Goal: Information Seeking & Learning: Learn about a topic

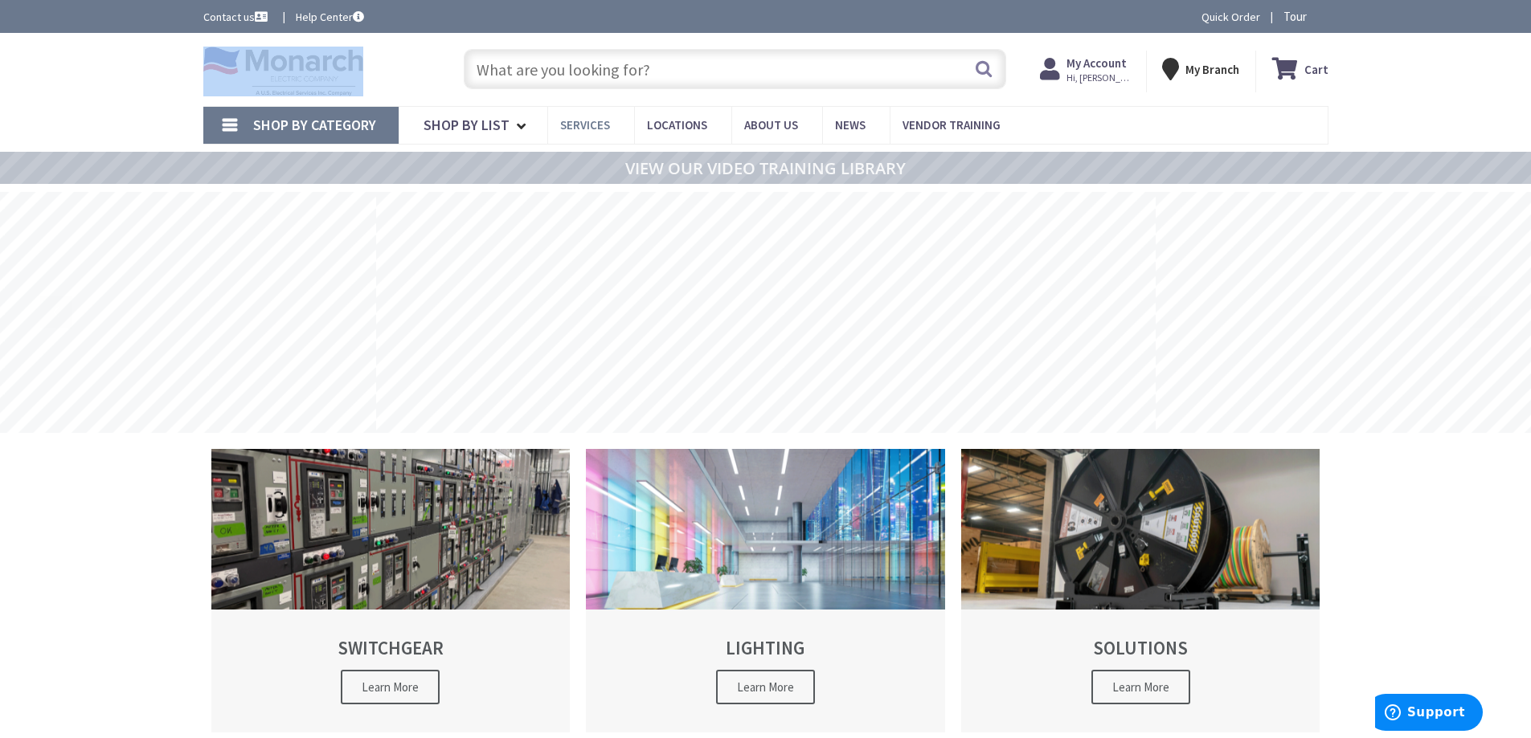
click at [610, 120] on link "Services" at bounding box center [590, 125] width 87 height 36
click at [605, 125] on span "Services" at bounding box center [585, 124] width 50 height 15
click at [591, 124] on span "Services" at bounding box center [585, 124] width 50 height 15
click at [972, 124] on span "Vendor Training" at bounding box center [951, 124] width 98 height 15
click at [971, 124] on span "Vendor Training" at bounding box center [951, 124] width 98 height 15
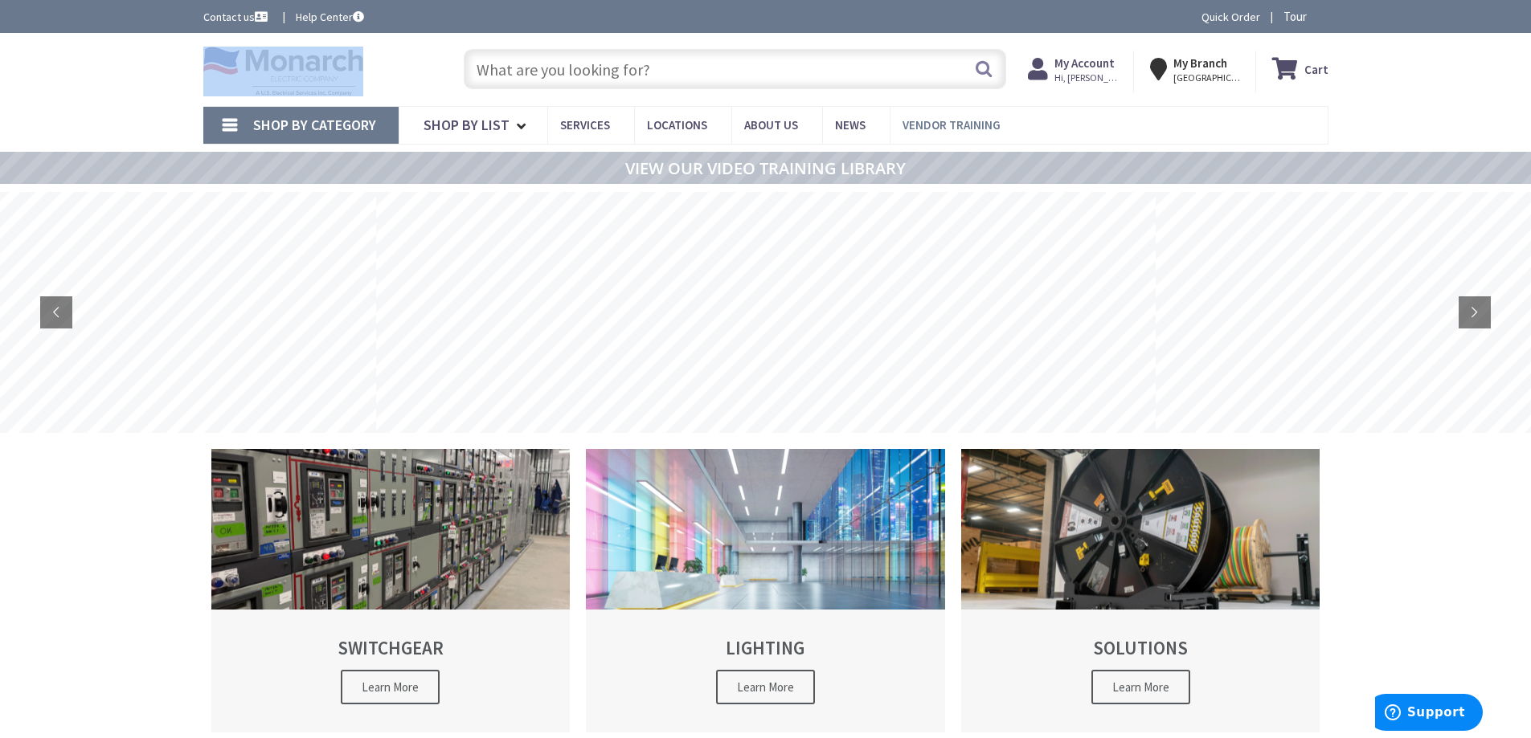
click at [971, 124] on span "Vendor Training" at bounding box center [951, 124] width 98 height 15
click at [971, 119] on span "Vendor Training" at bounding box center [951, 124] width 98 height 15
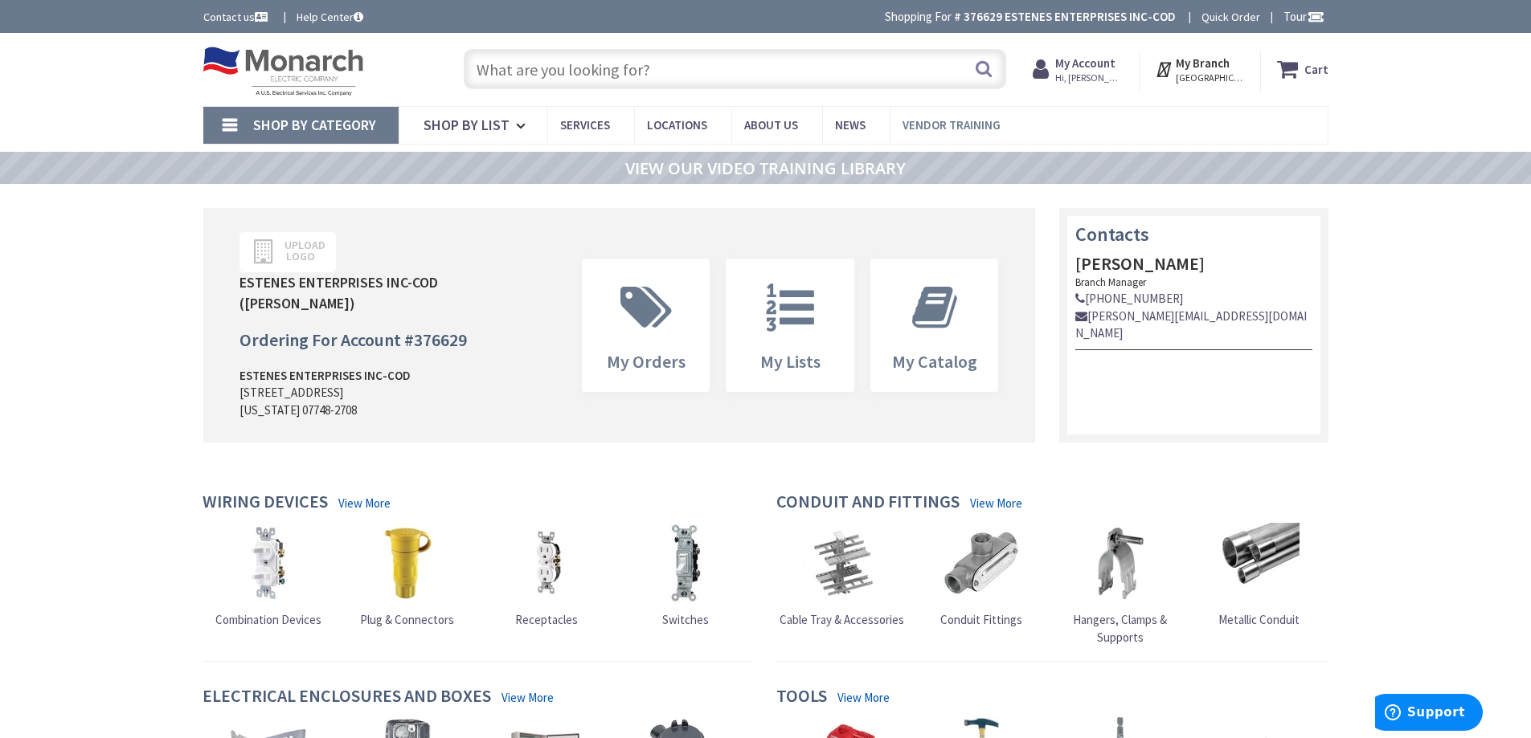
click at [965, 128] on span "Vendor Training" at bounding box center [951, 124] width 98 height 15
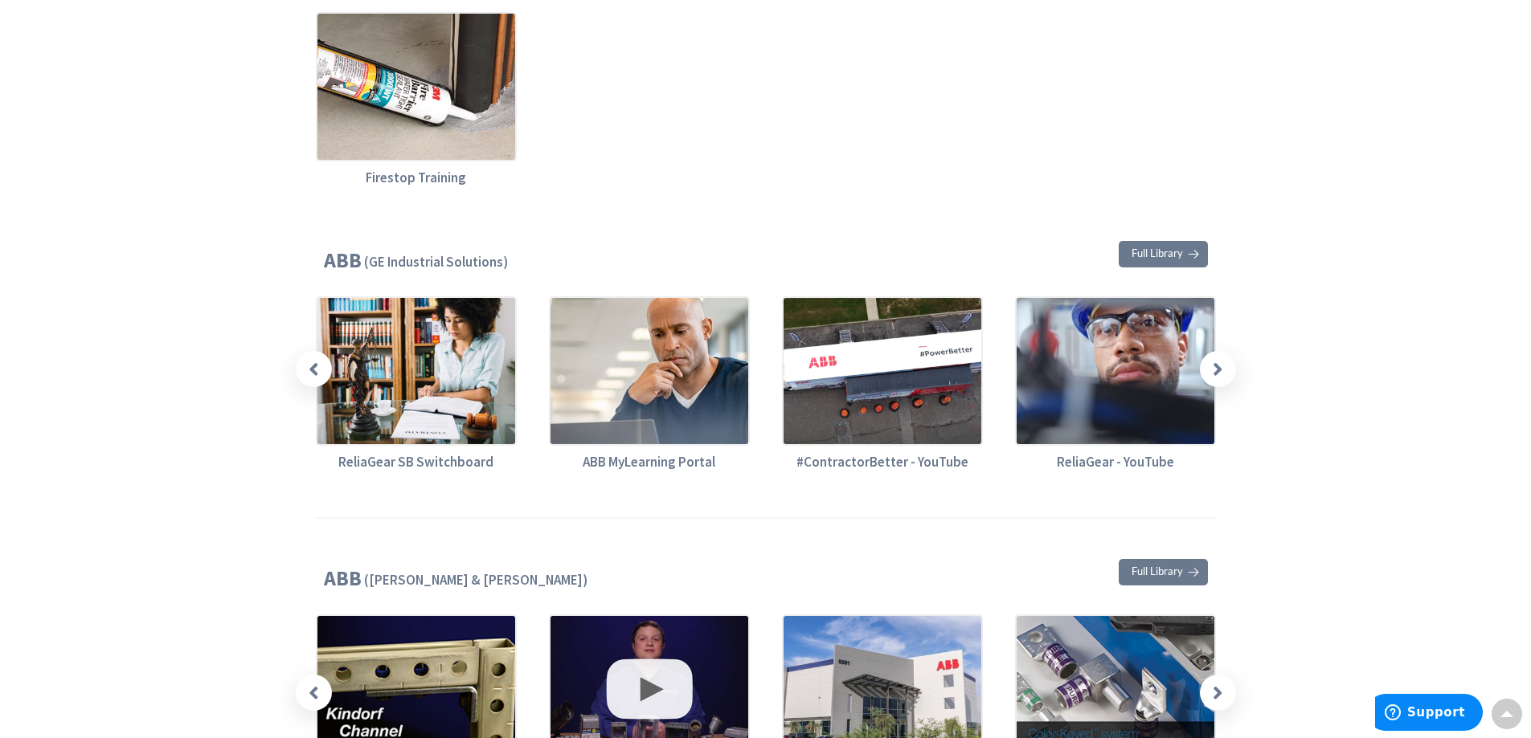
scroll to position [643, 0]
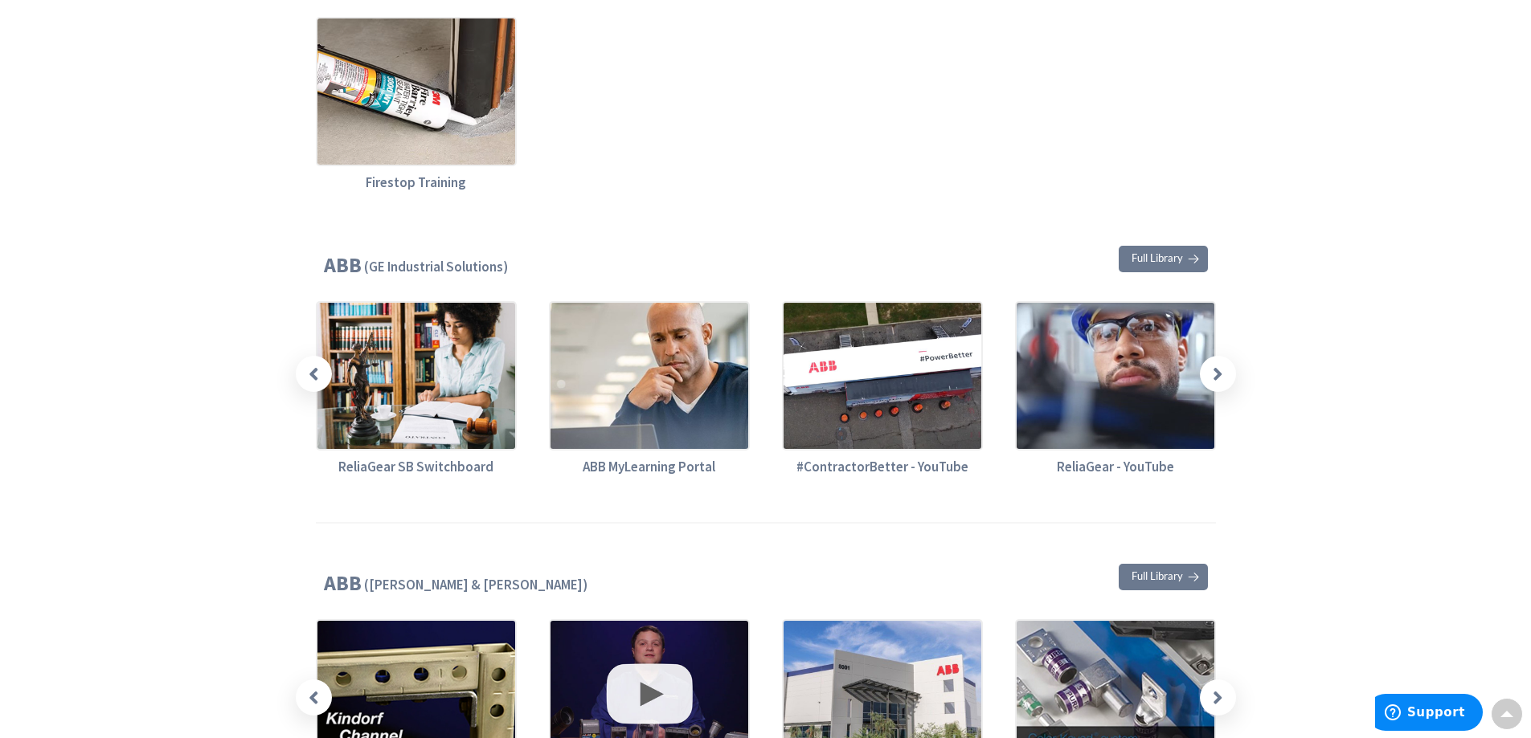
click at [317, 366] on icon at bounding box center [314, 374] width 10 height 20
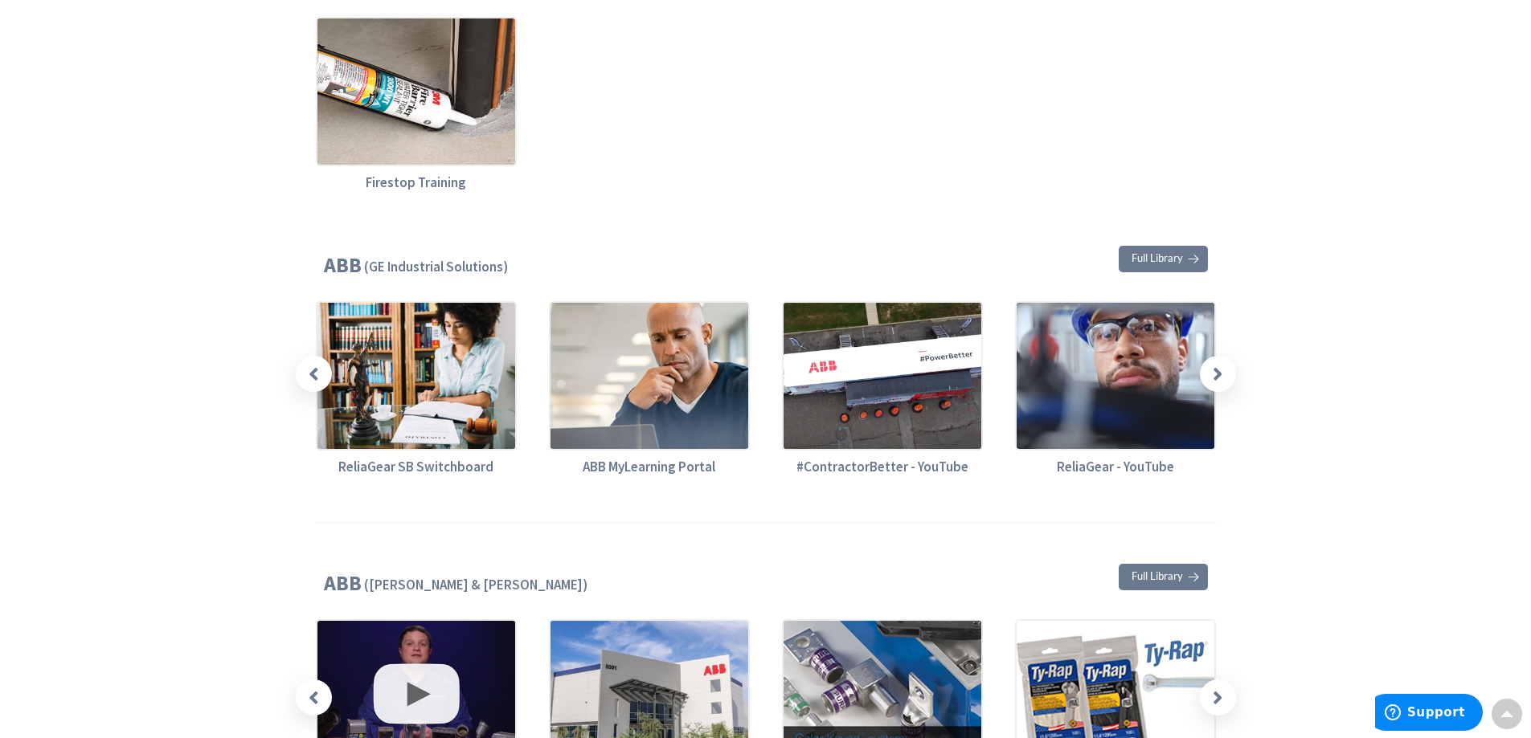
click at [1221, 374] on icon at bounding box center [1218, 374] width 10 height 20
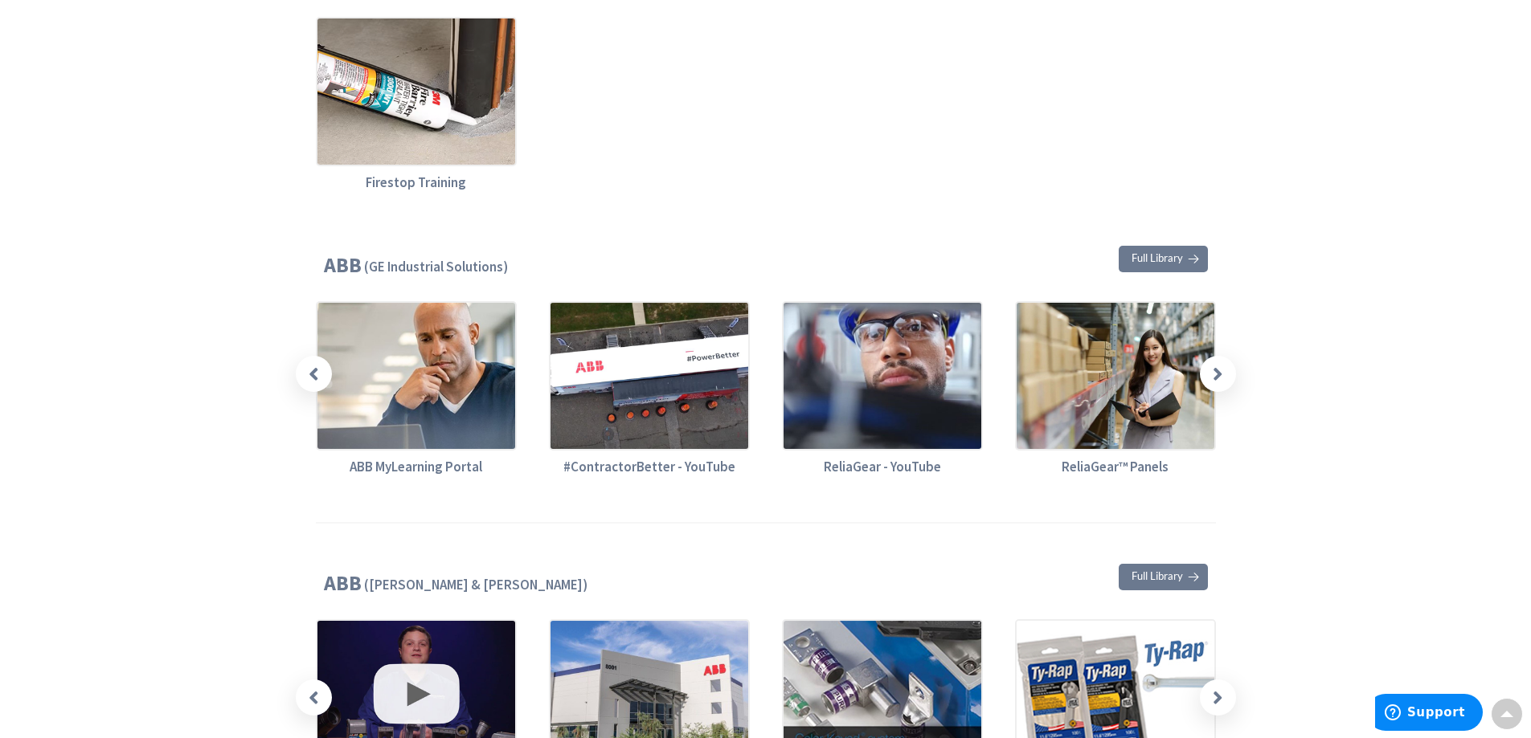
click at [1221, 374] on icon at bounding box center [1218, 374] width 10 height 20
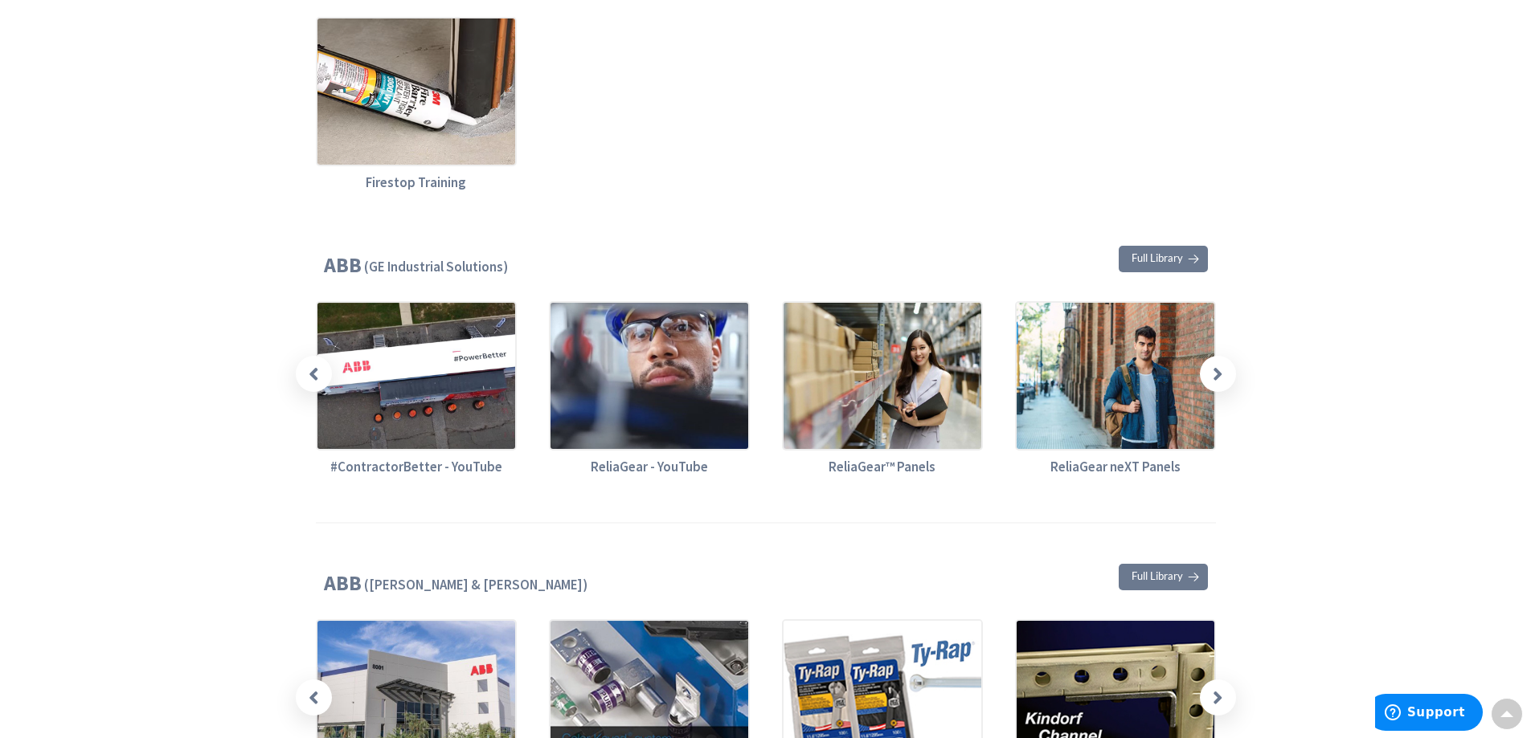
click at [1221, 374] on icon at bounding box center [1218, 374] width 10 height 20
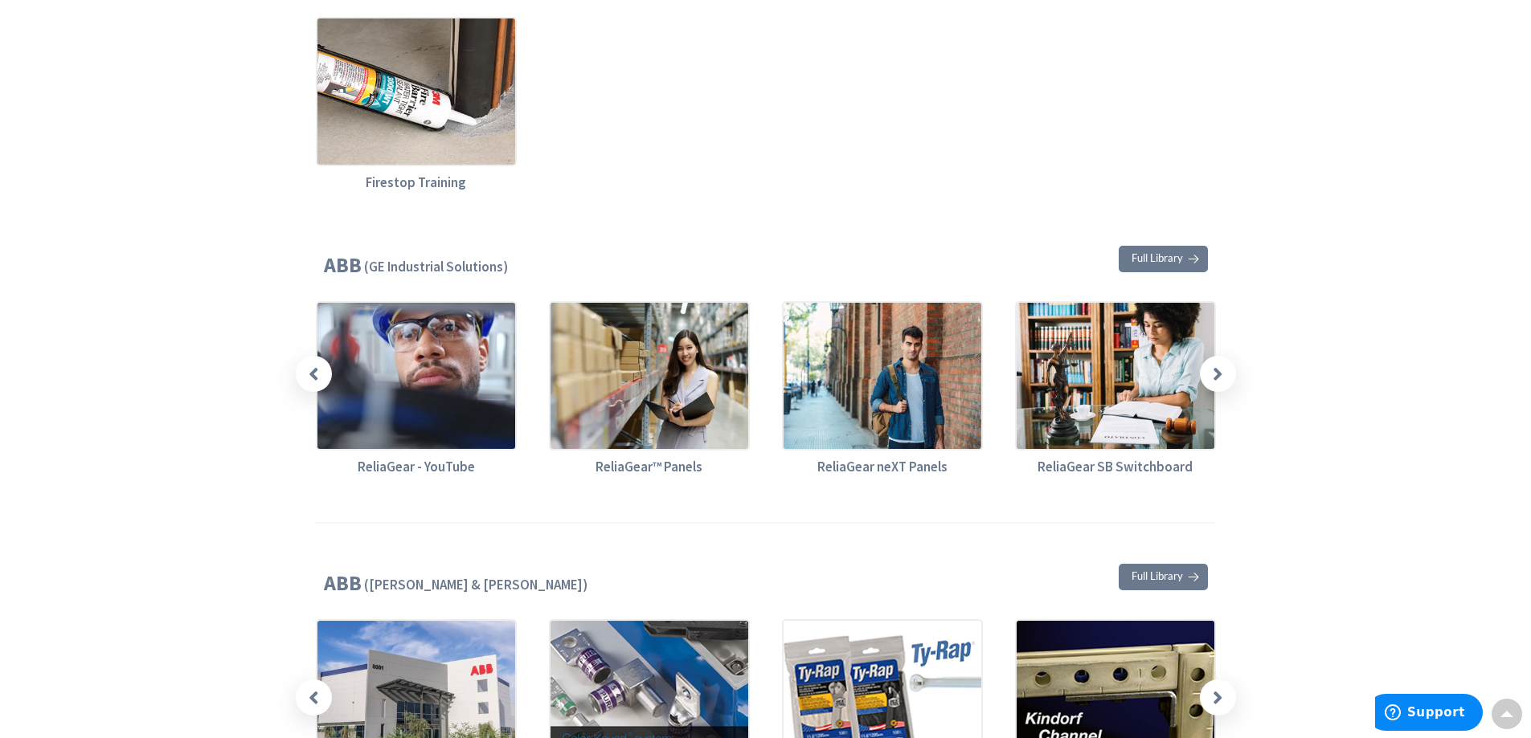
click at [1220, 374] on icon at bounding box center [1218, 374] width 10 height 20
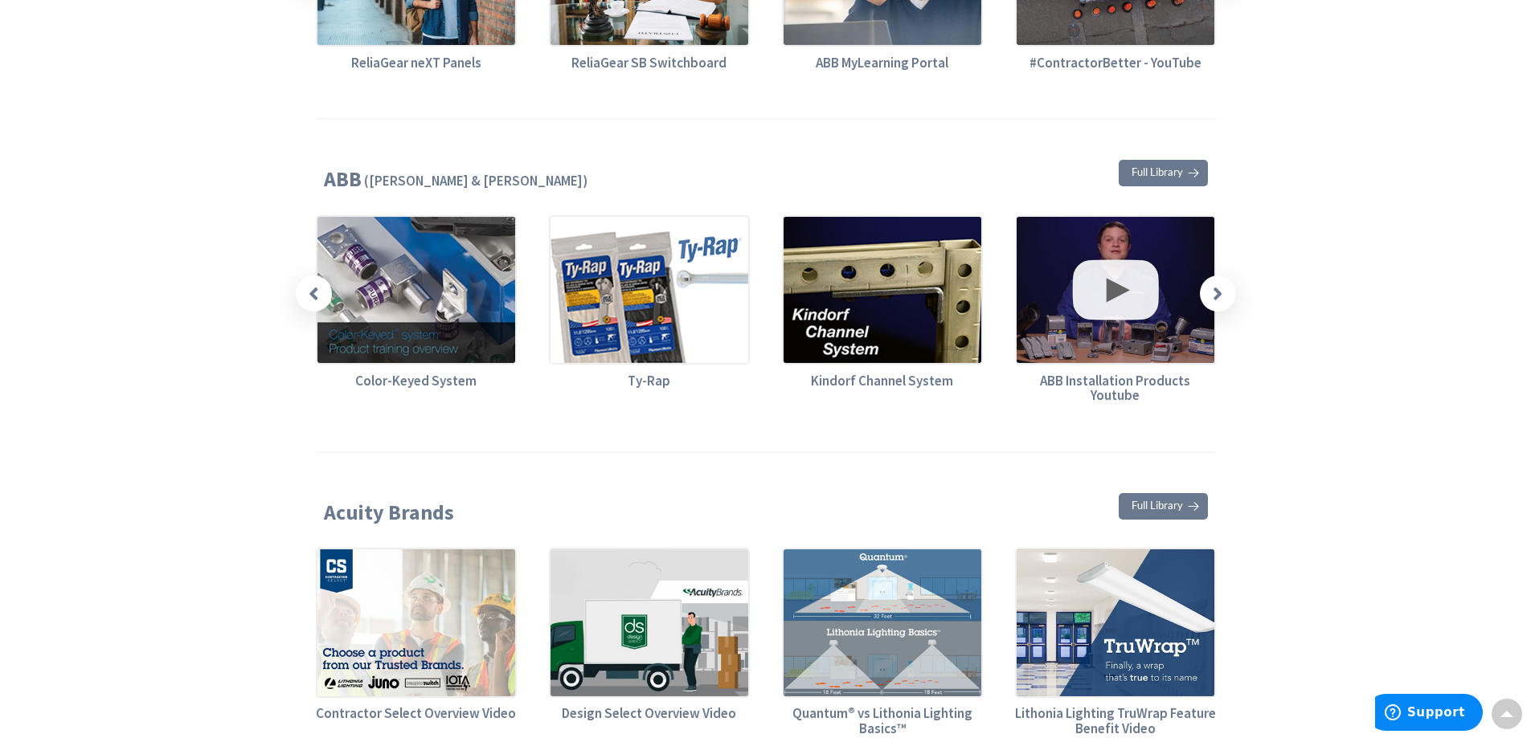
scroll to position [1125, 0]
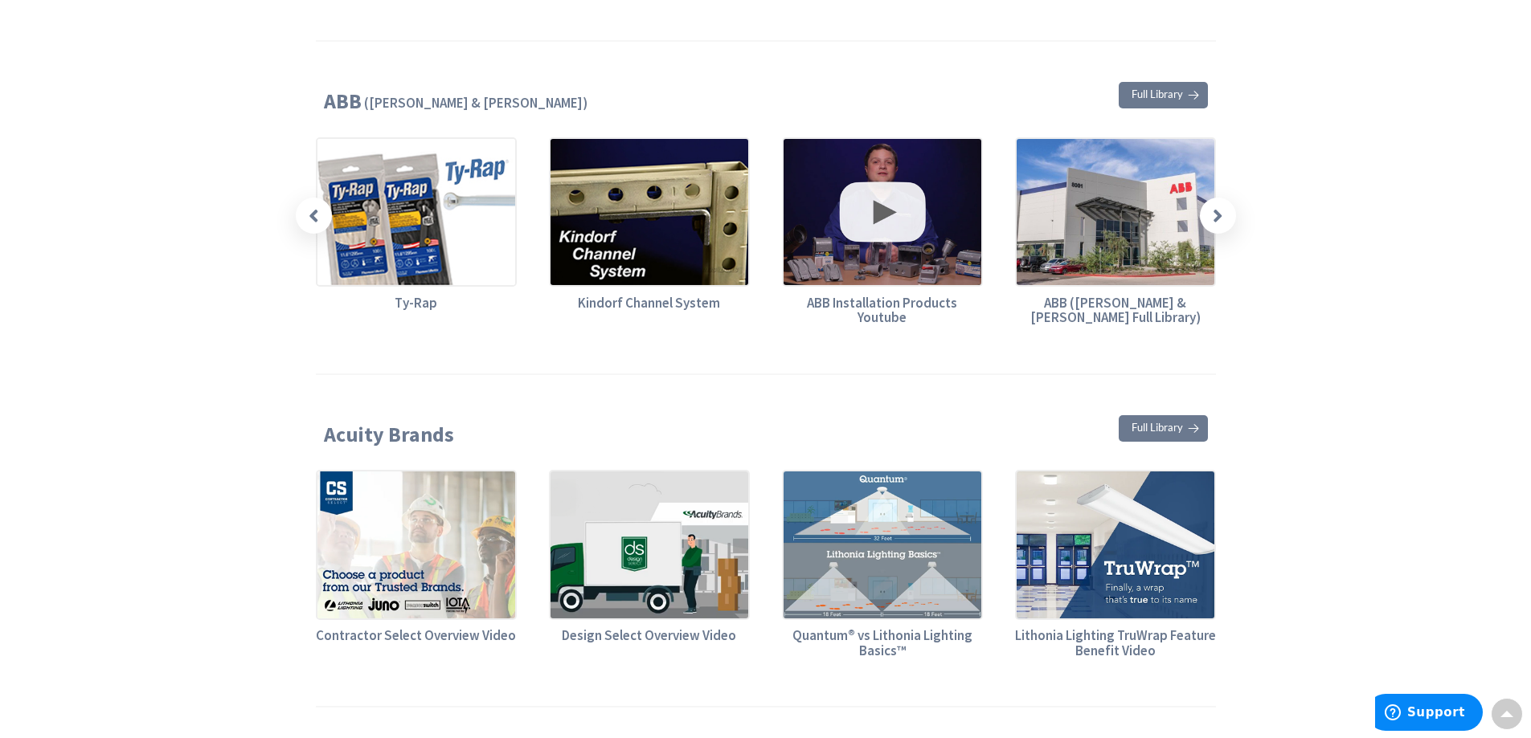
click at [1217, 209] on icon at bounding box center [1218, 216] width 10 height 20
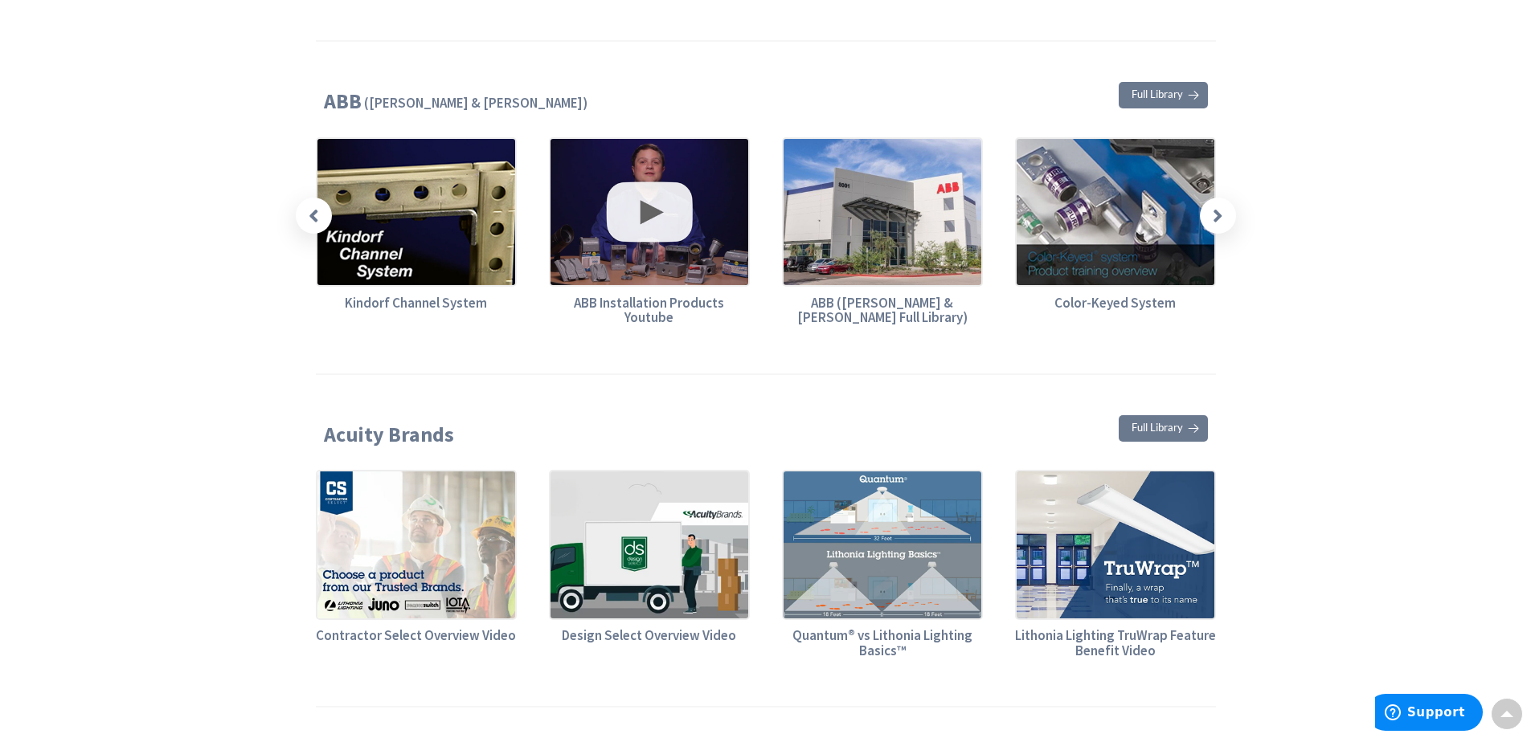
click at [1217, 209] on icon at bounding box center [1218, 216] width 10 height 20
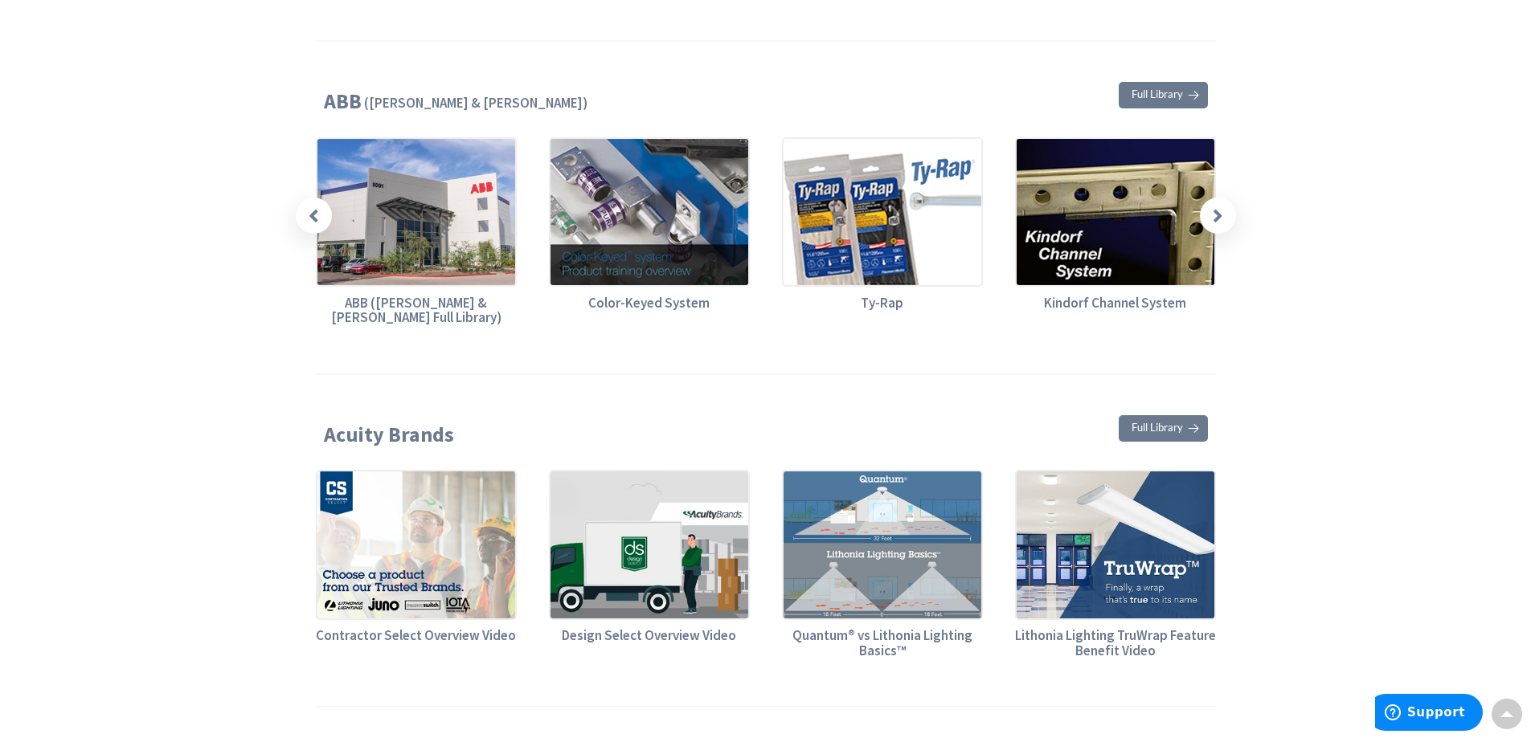
click at [1217, 209] on icon at bounding box center [1218, 216] width 10 height 20
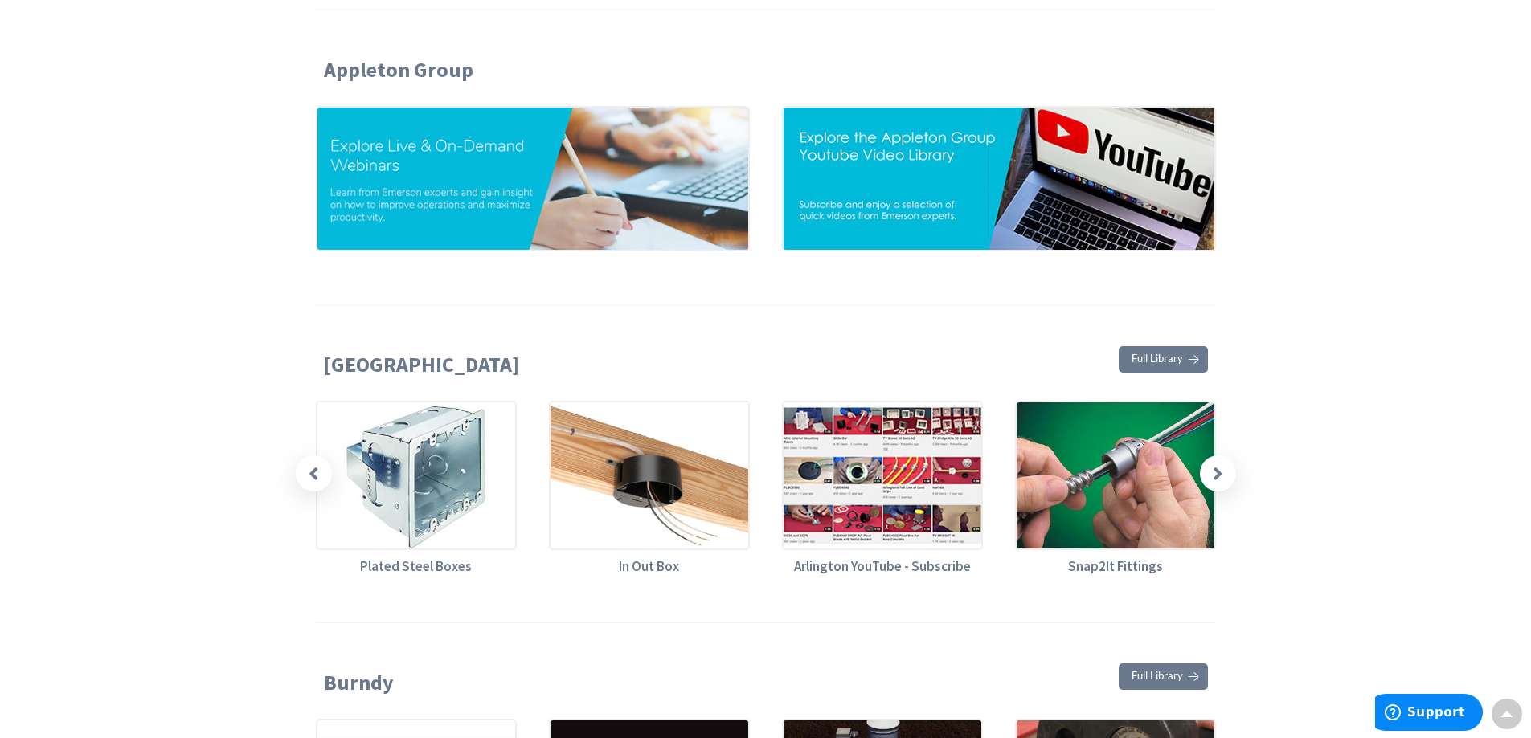
scroll to position [1848, 0]
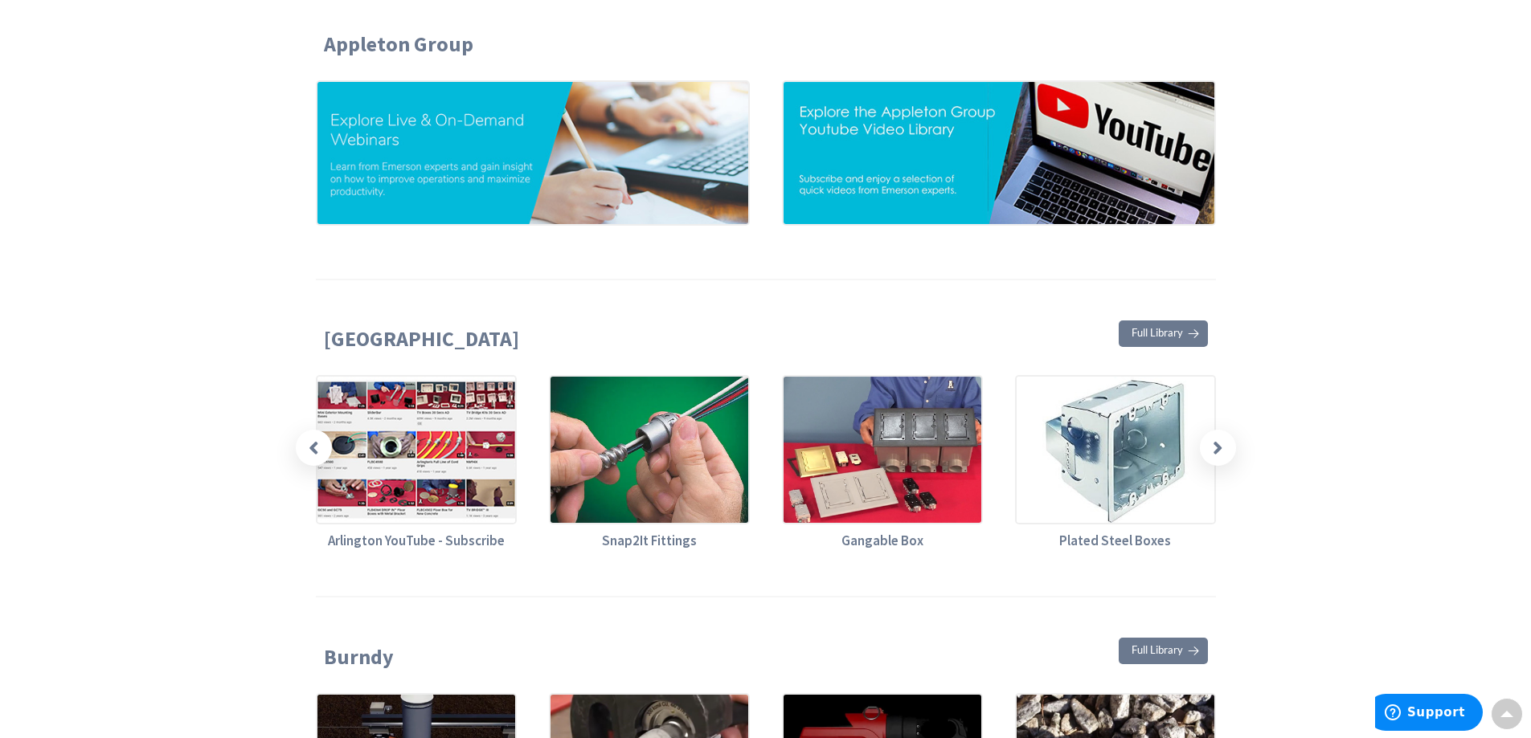
click at [1218, 438] on icon at bounding box center [1218, 448] width 10 height 20
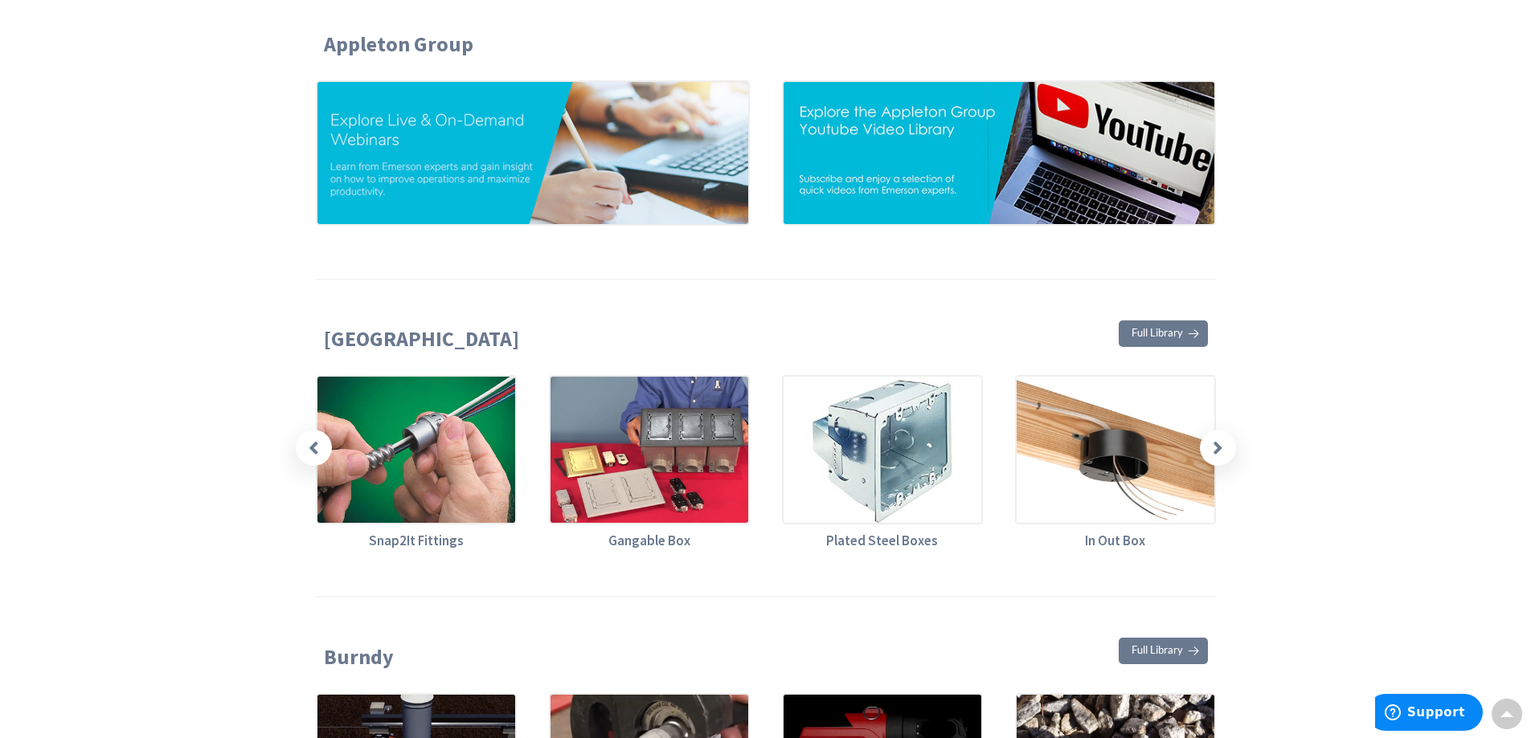
click at [1218, 438] on icon at bounding box center [1218, 448] width 10 height 20
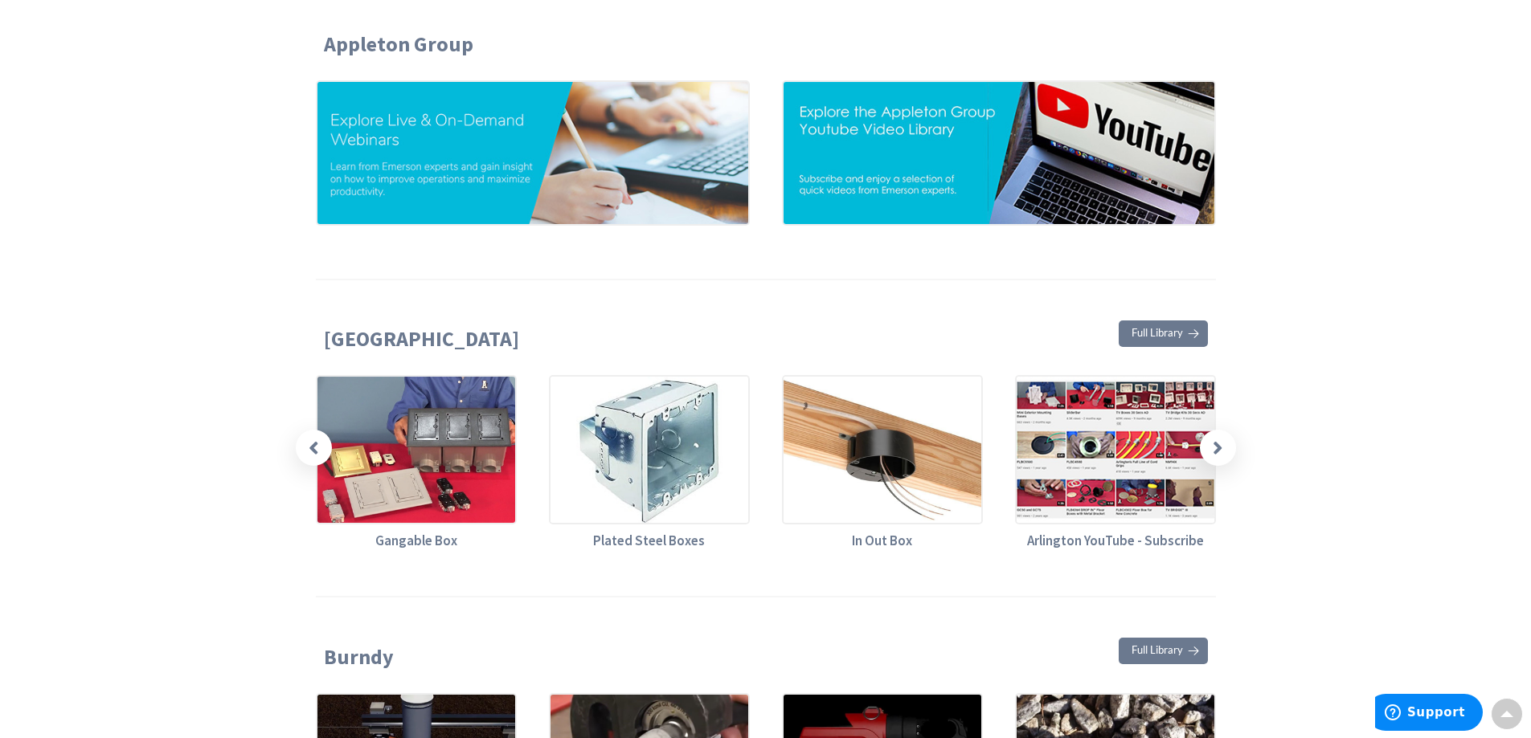
click at [874, 438] on img at bounding box center [882, 449] width 201 height 149
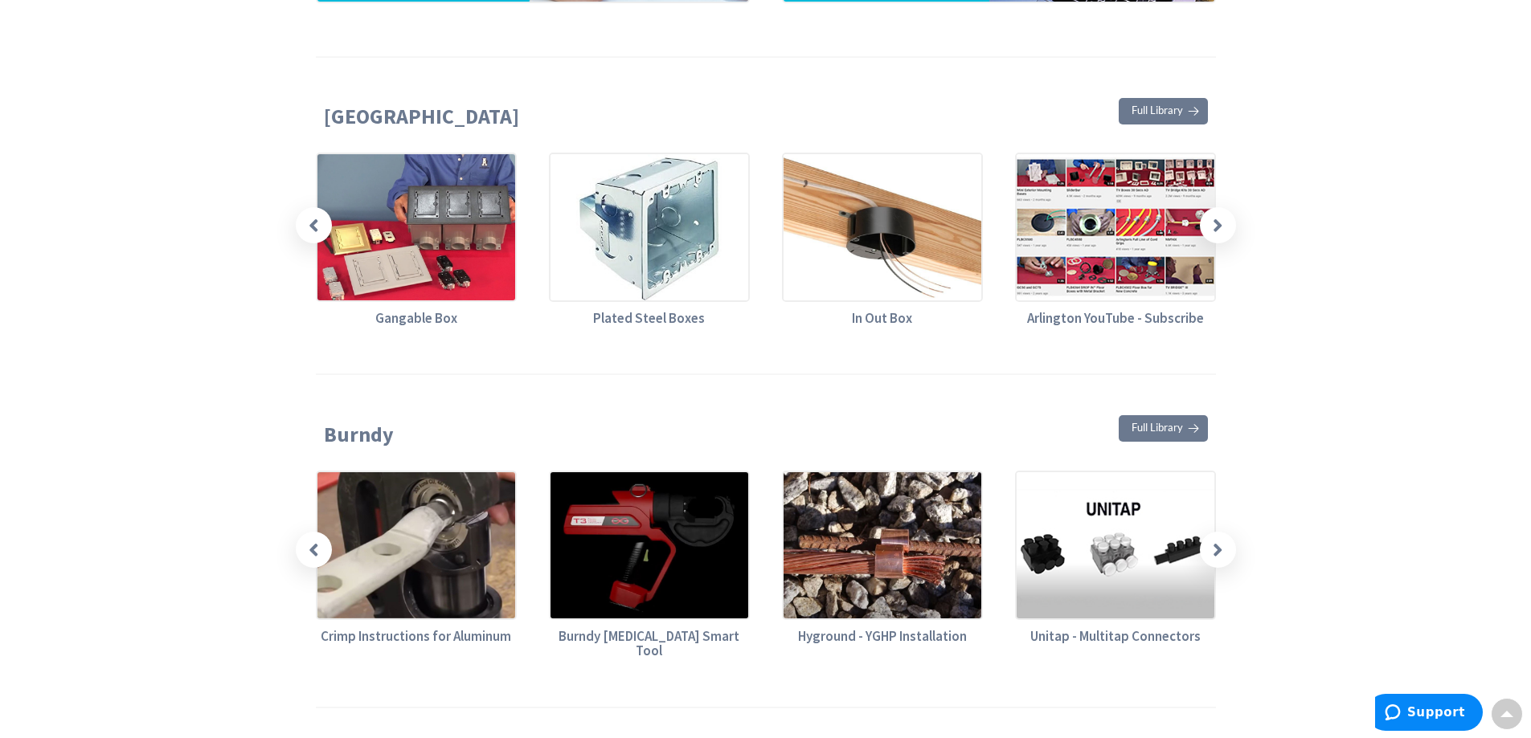
scroll to position [2089, 0]
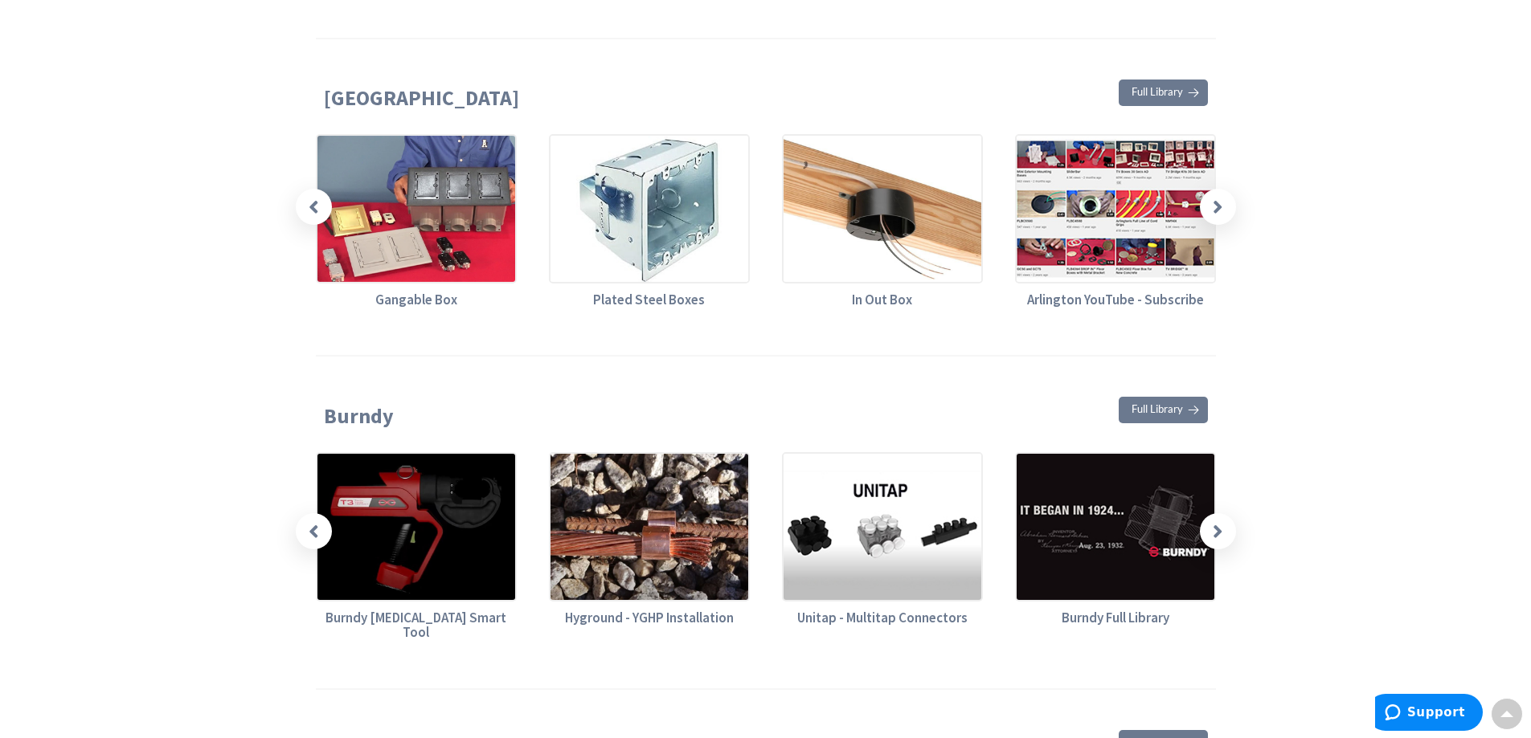
click at [1213, 521] on icon at bounding box center [1218, 531] width 10 height 20
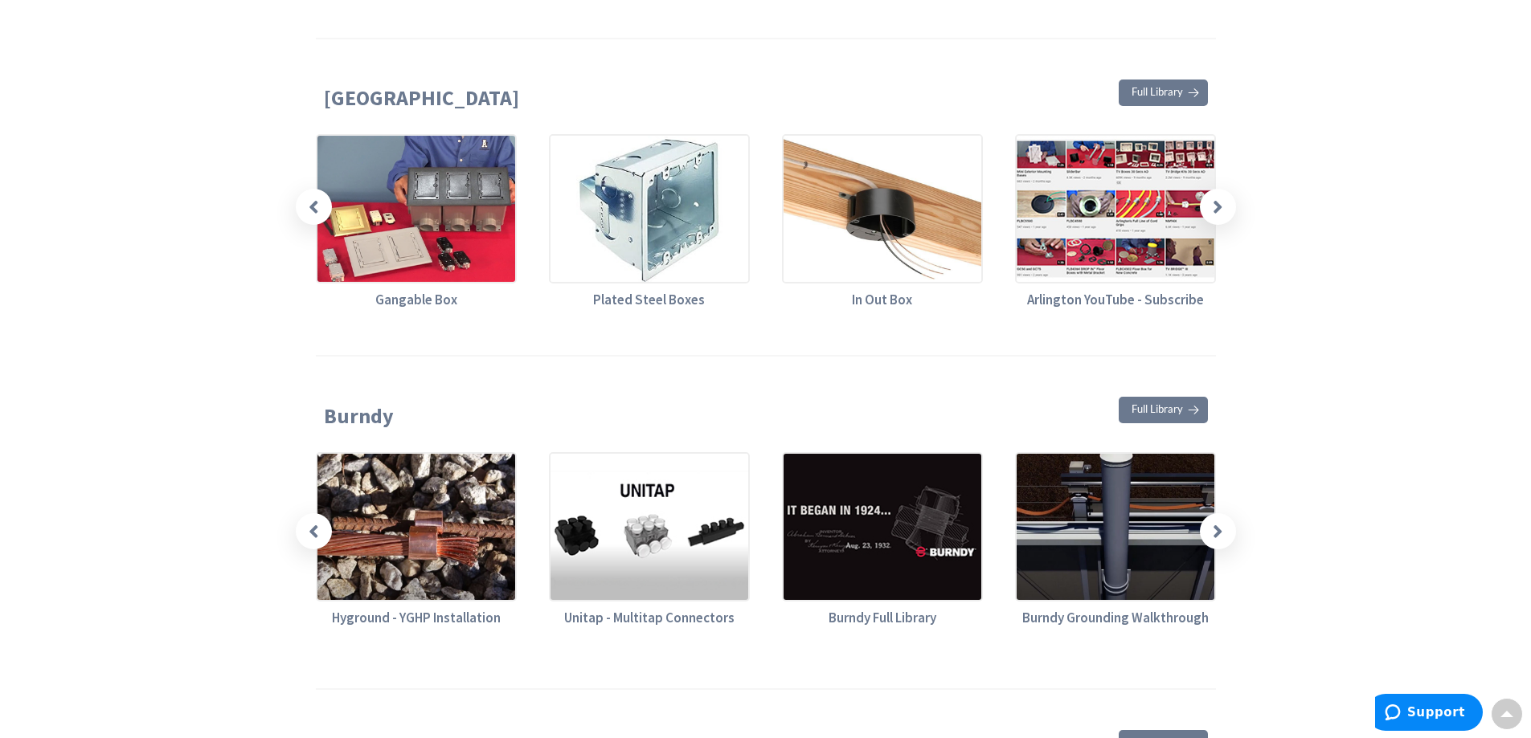
click at [1213, 521] on icon at bounding box center [1218, 531] width 10 height 20
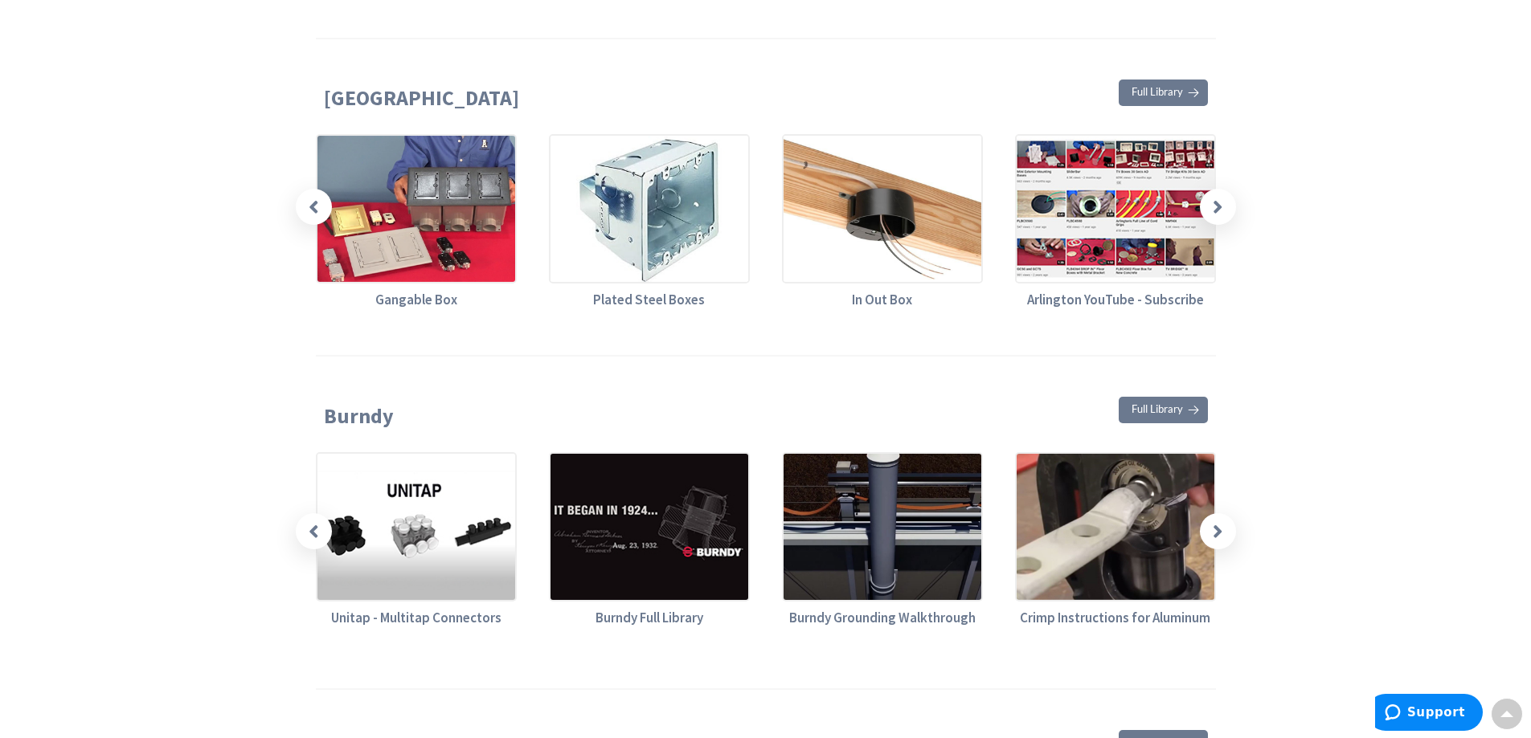
click at [1213, 521] on icon at bounding box center [1218, 531] width 10 height 20
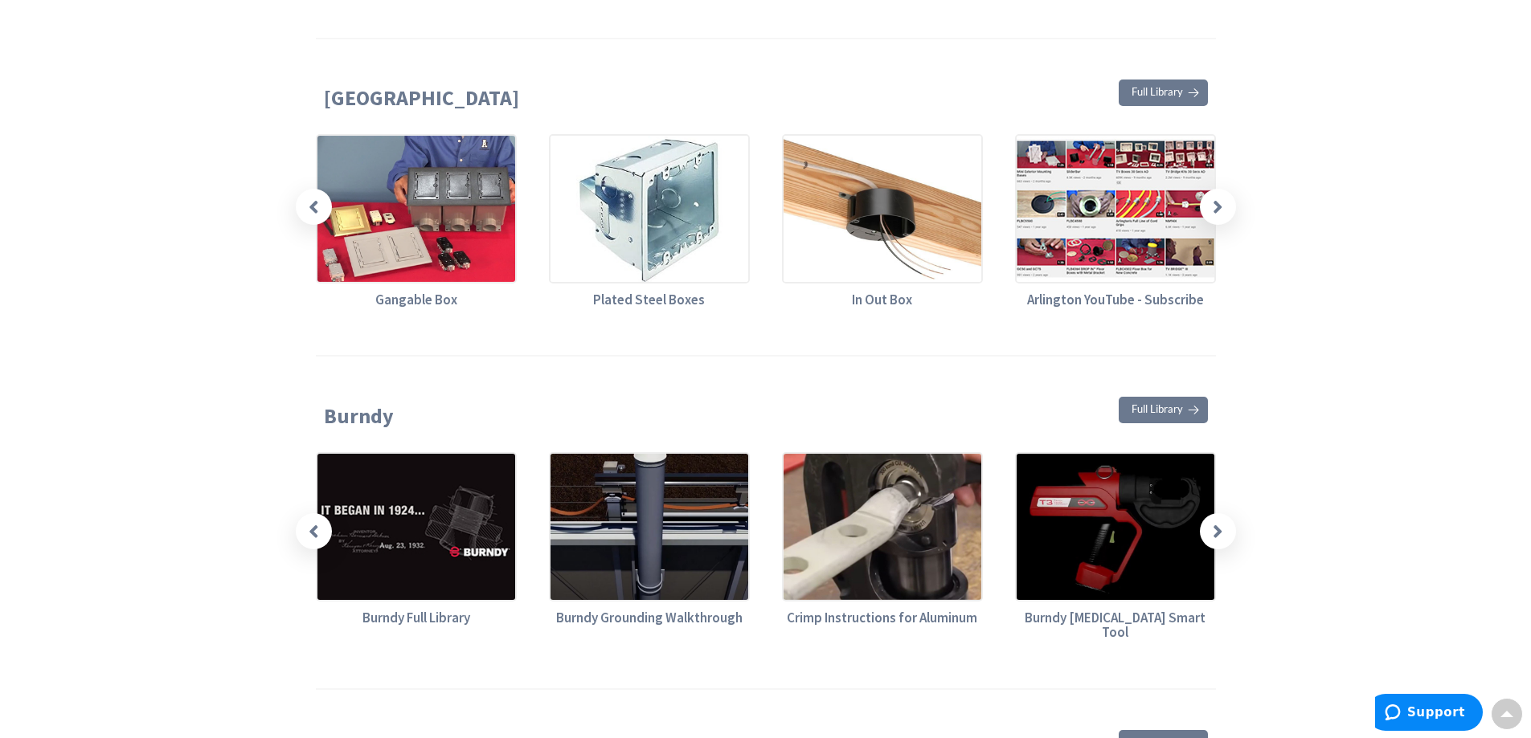
click at [1213, 521] on icon at bounding box center [1218, 531] width 10 height 20
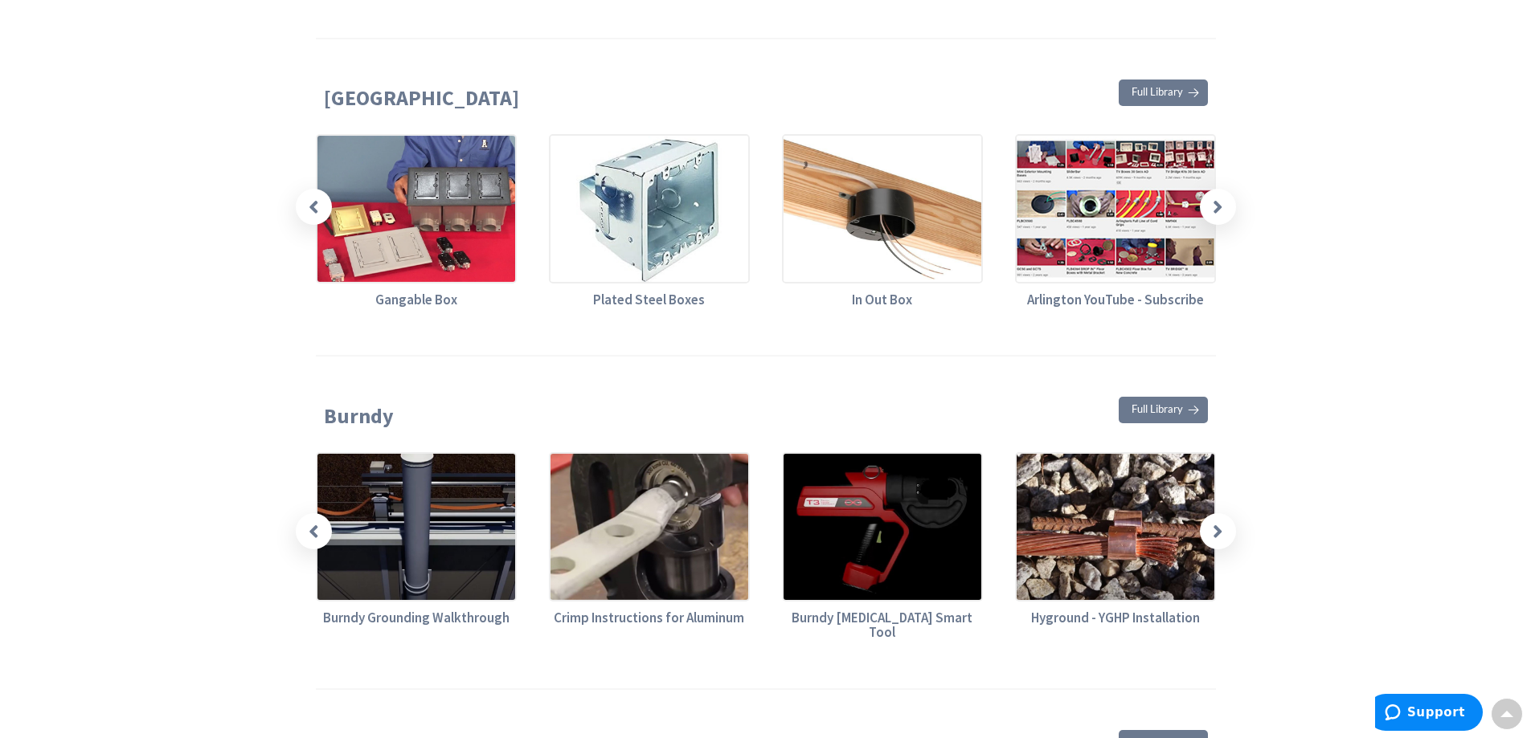
click at [1213, 521] on icon at bounding box center [1218, 531] width 10 height 20
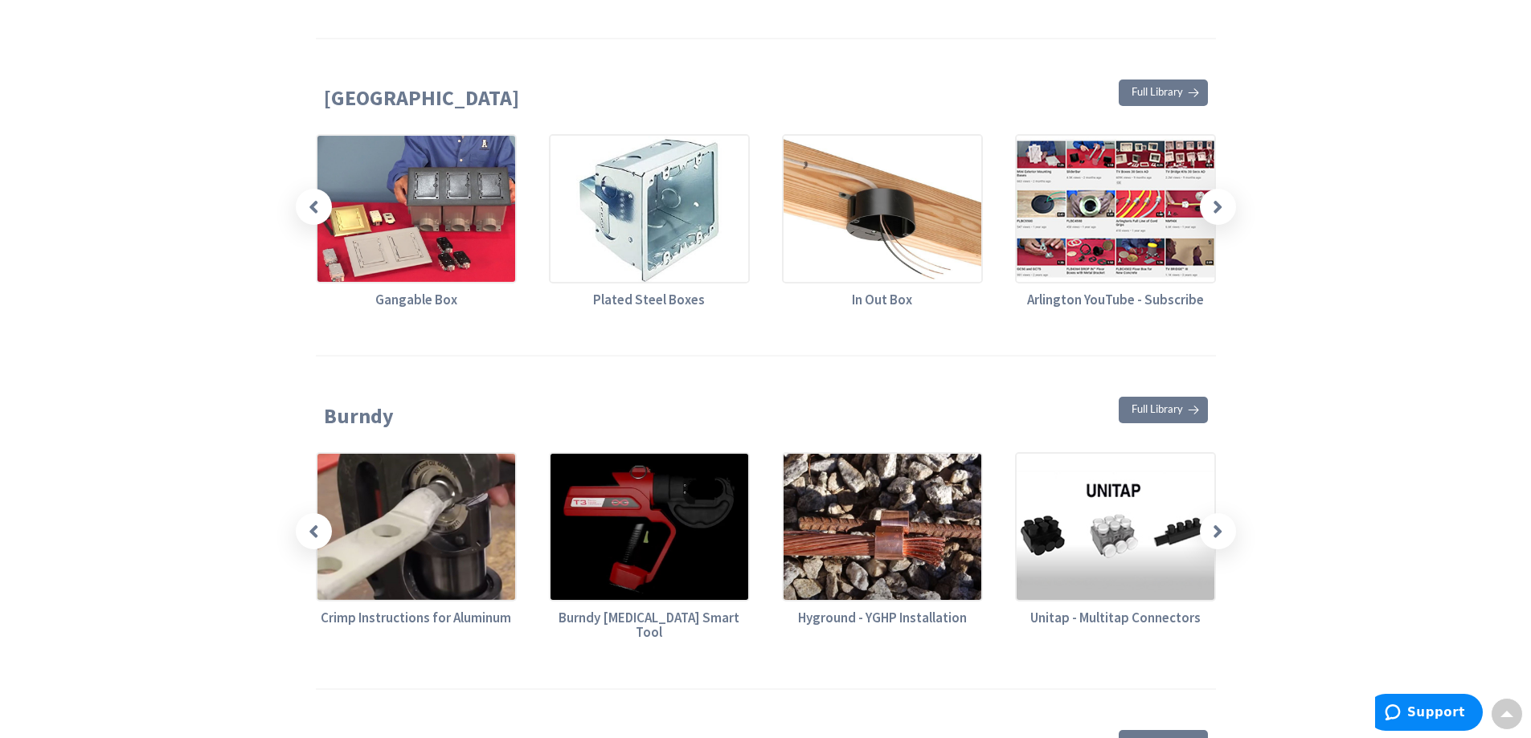
click at [1213, 521] on icon at bounding box center [1218, 531] width 10 height 20
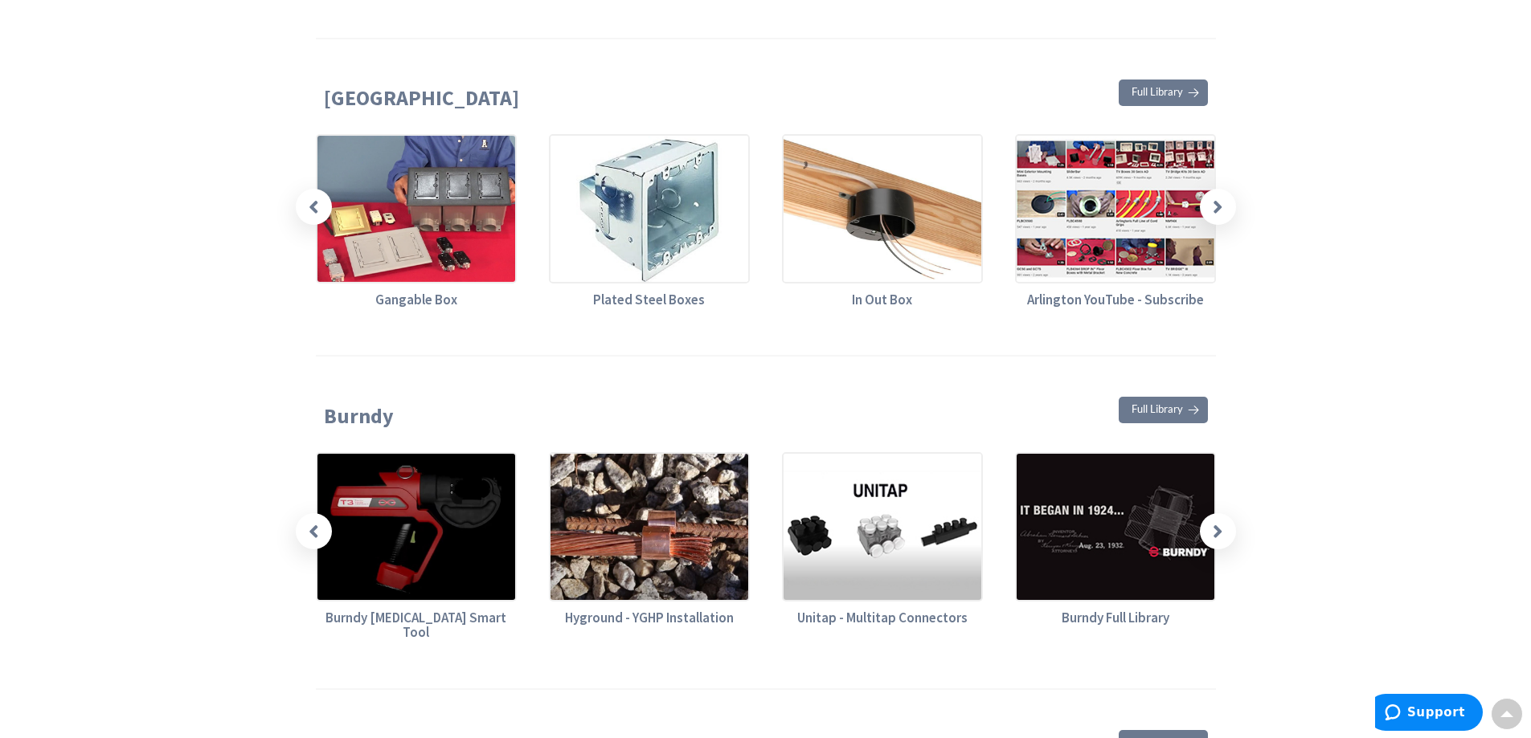
click at [1213, 521] on icon at bounding box center [1218, 531] width 10 height 20
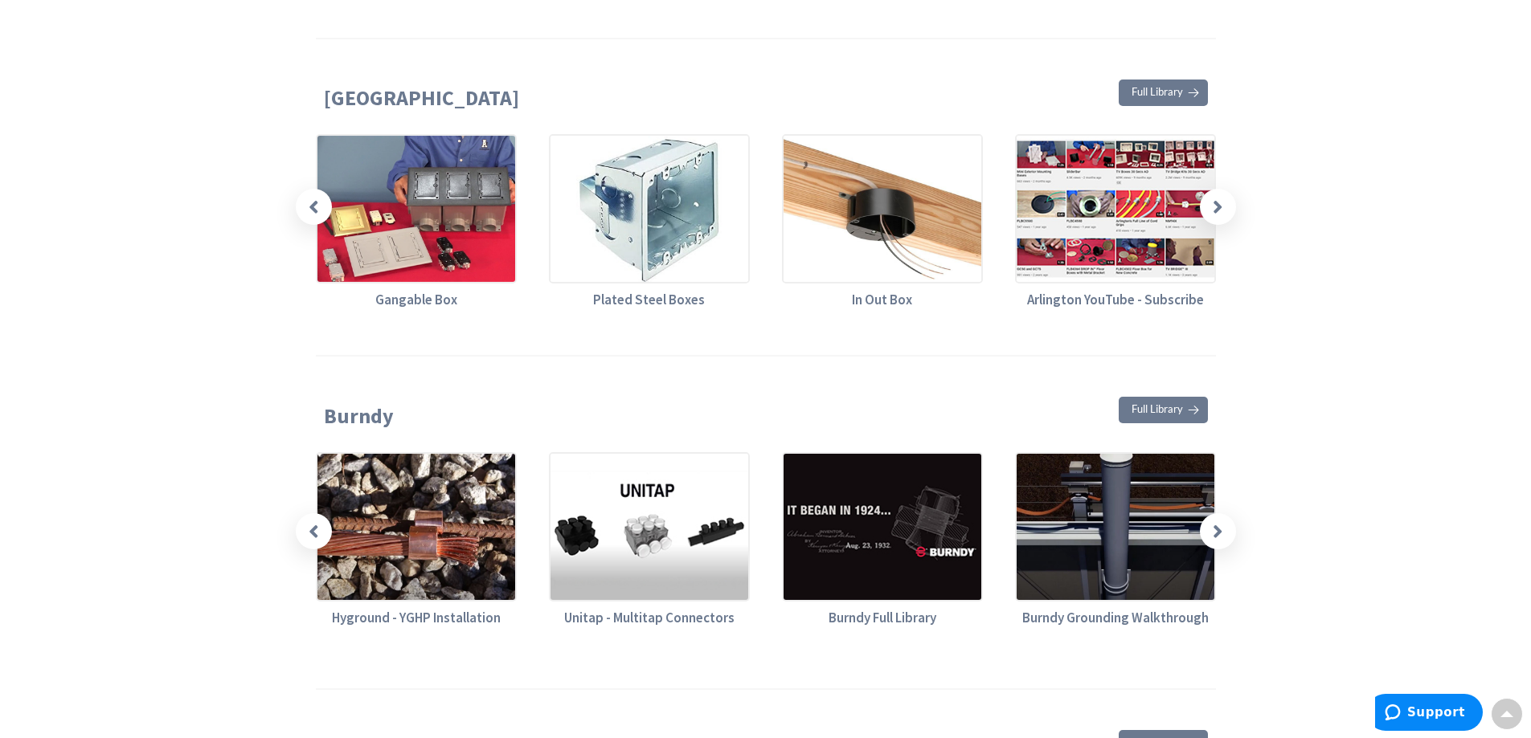
click at [1213, 521] on icon at bounding box center [1218, 531] width 10 height 20
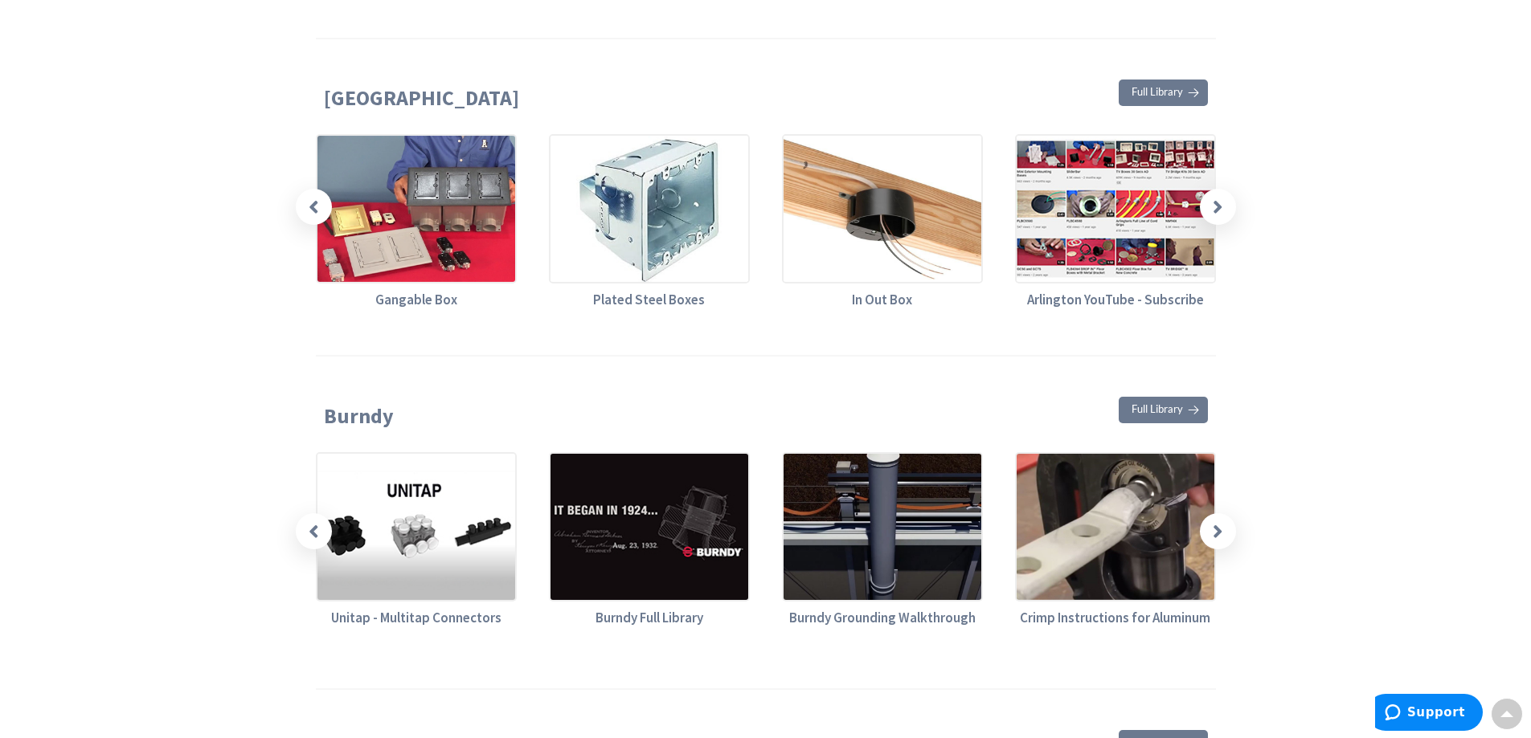
click at [1213, 521] on icon at bounding box center [1218, 531] width 10 height 20
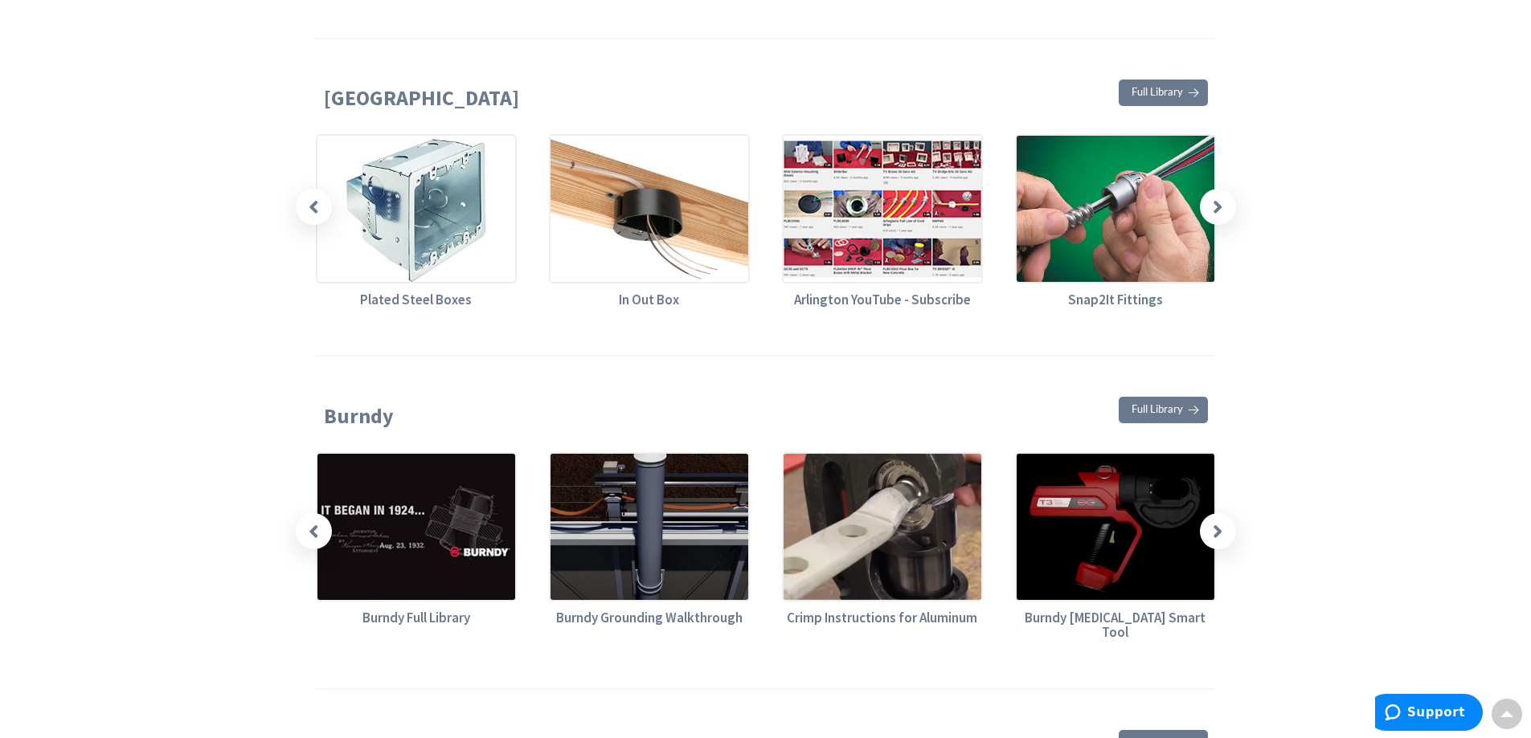
click at [1213, 521] on icon at bounding box center [1218, 531] width 10 height 20
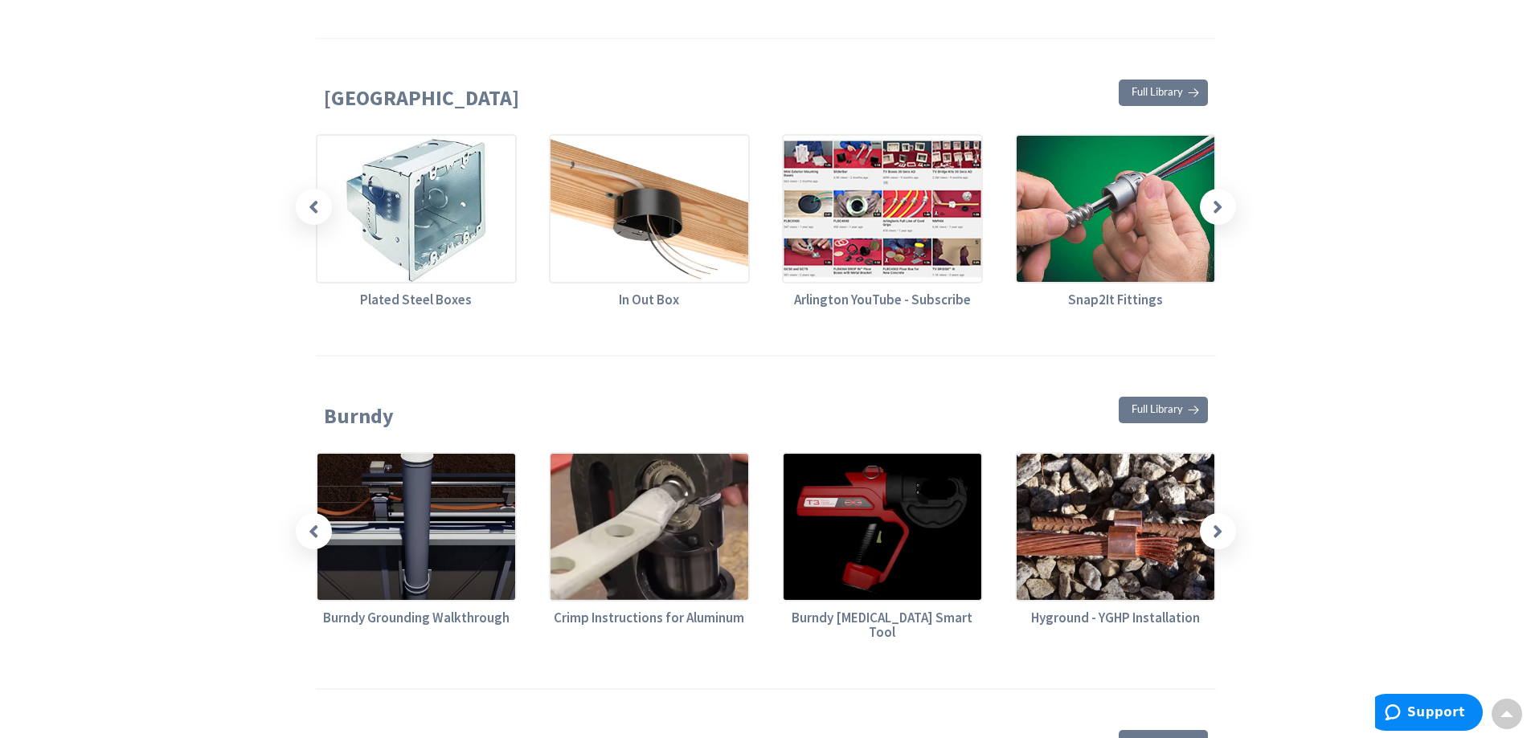
click at [1213, 521] on icon at bounding box center [1218, 531] width 10 height 20
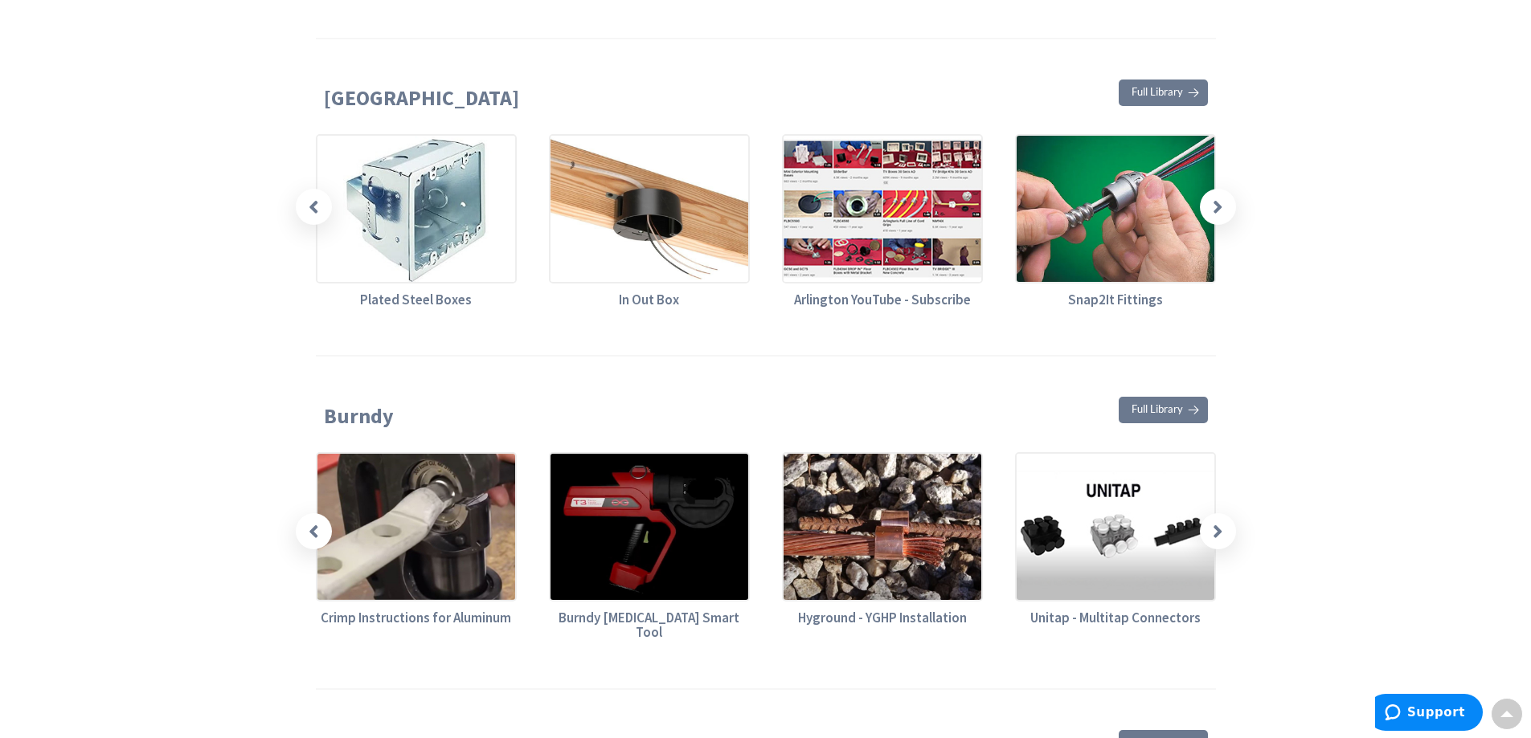
click at [1213, 521] on icon at bounding box center [1218, 531] width 10 height 20
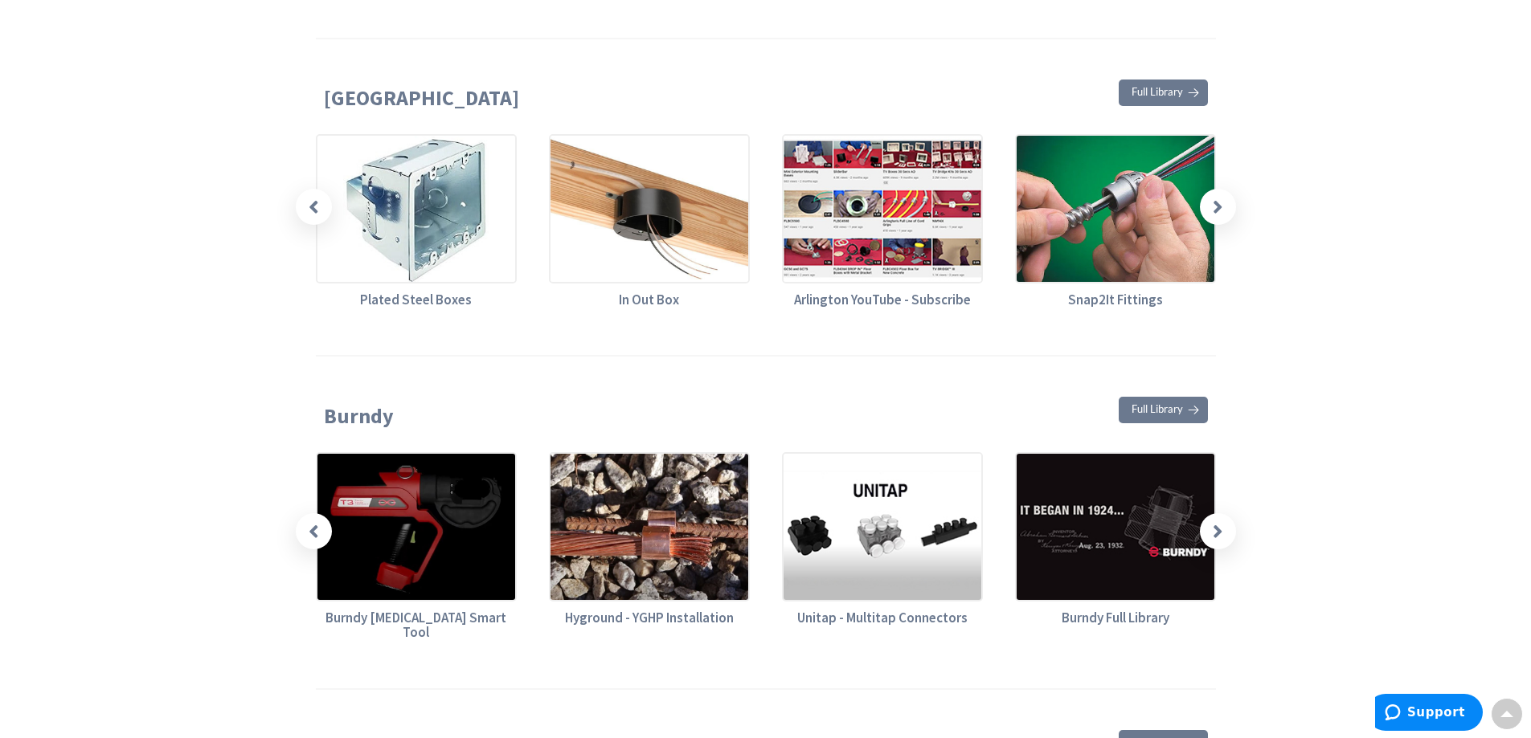
click at [1213, 521] on icon at bounding box center [1218, 531] width 10 height 20
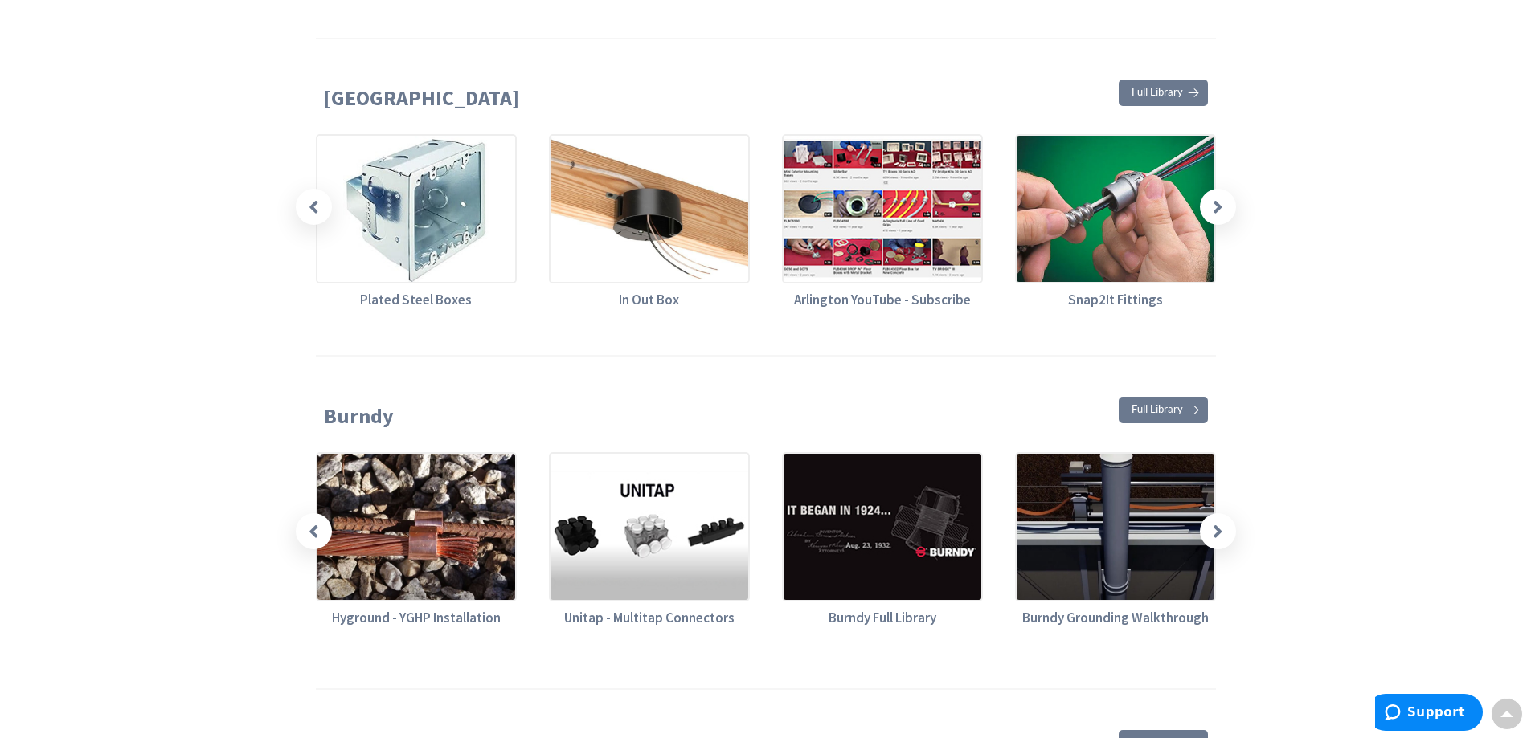
click at [1213, 521] on icon at bounding box center [1218, 531] width 10 height 20
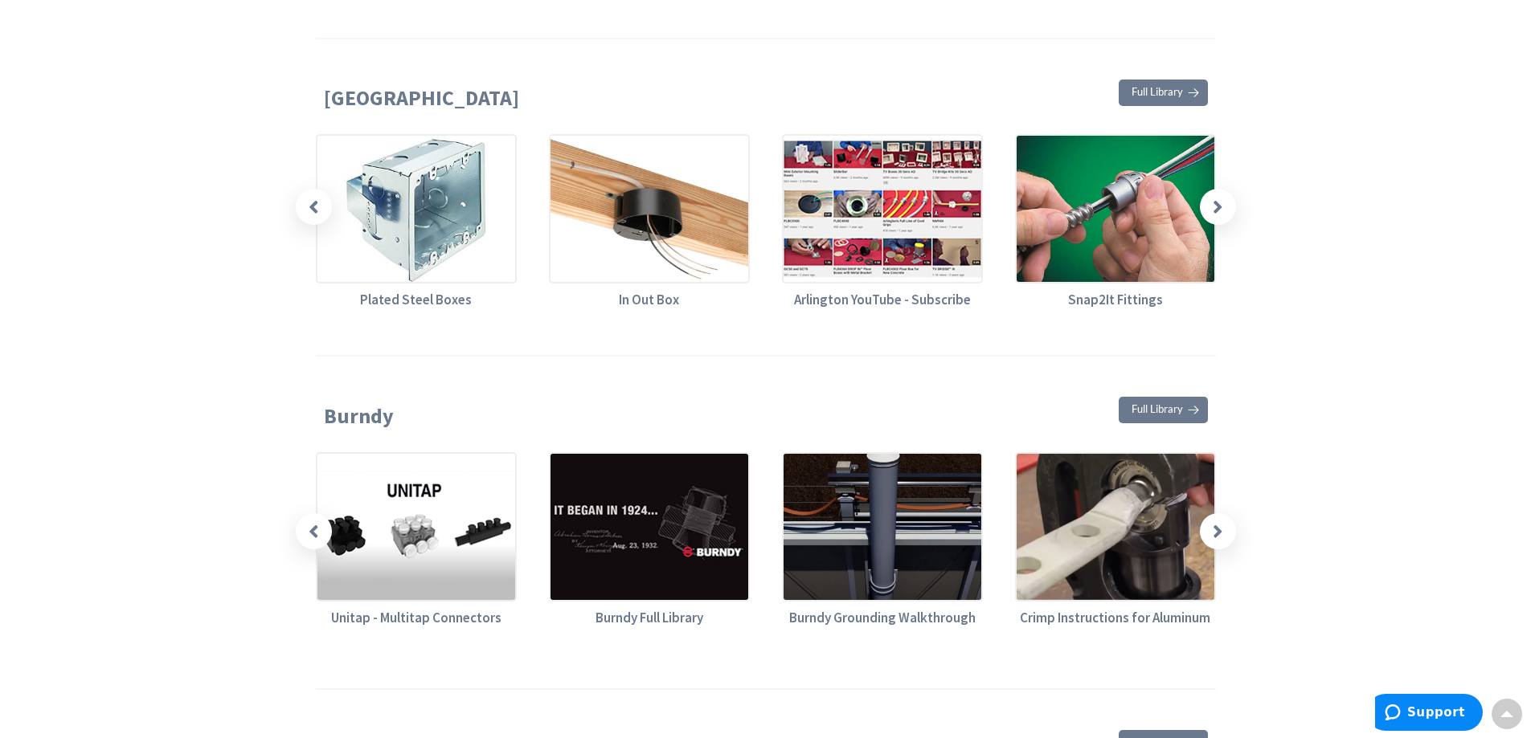
click at [1213, 521] on icon at bounding box center [1218, 531] width 10 height 20
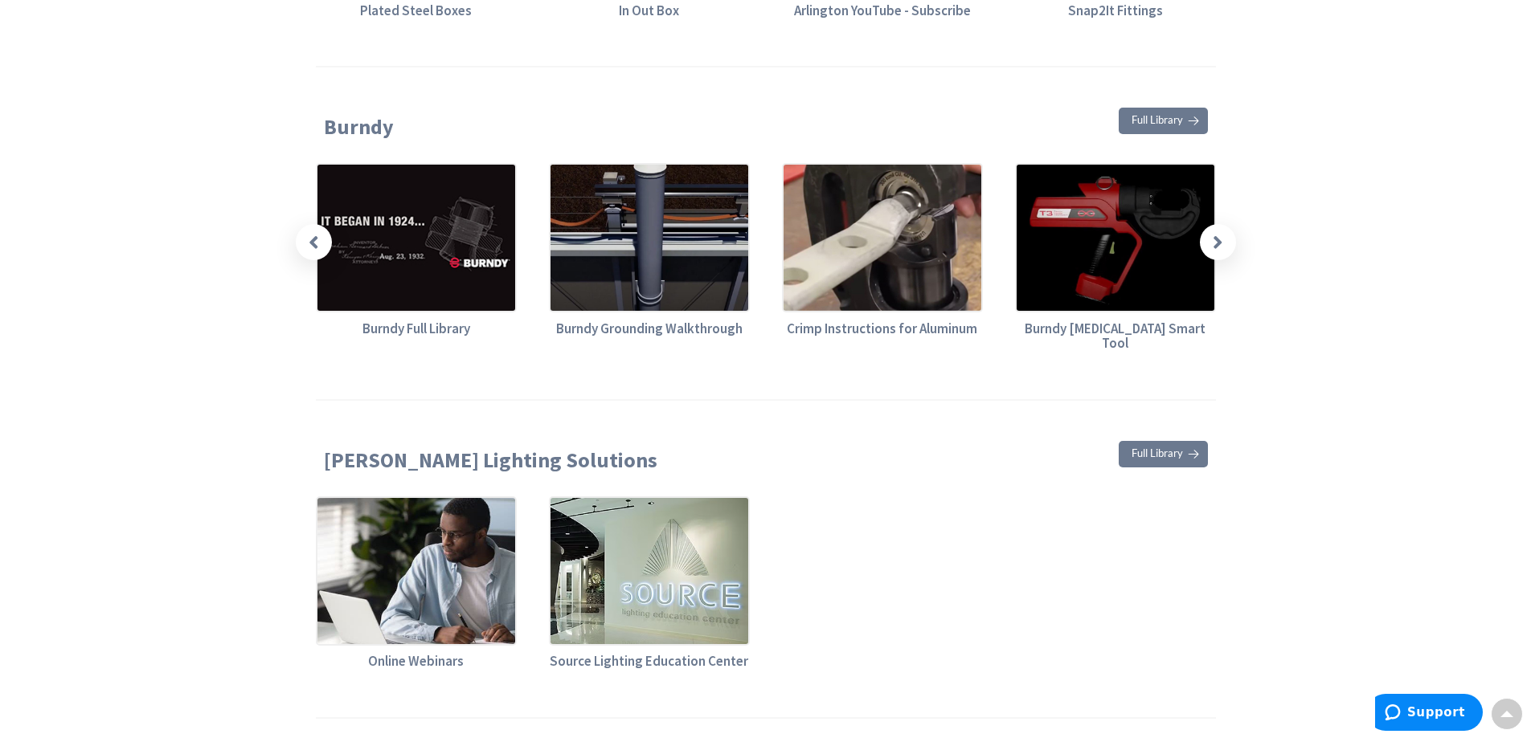
scroll to position [2411, 0]
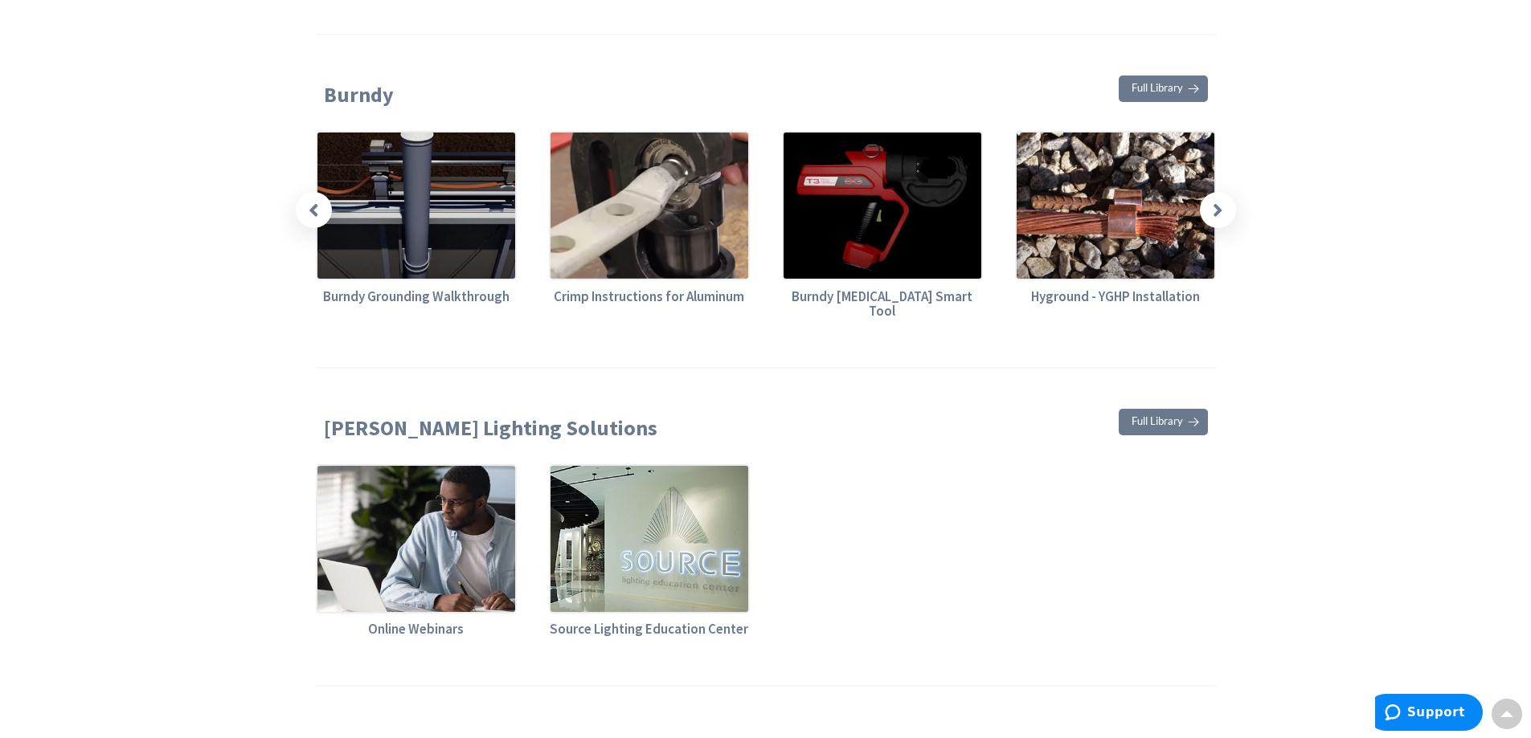
click at [440, 486] on img at bounding box center [416, 538] width 201 height 149
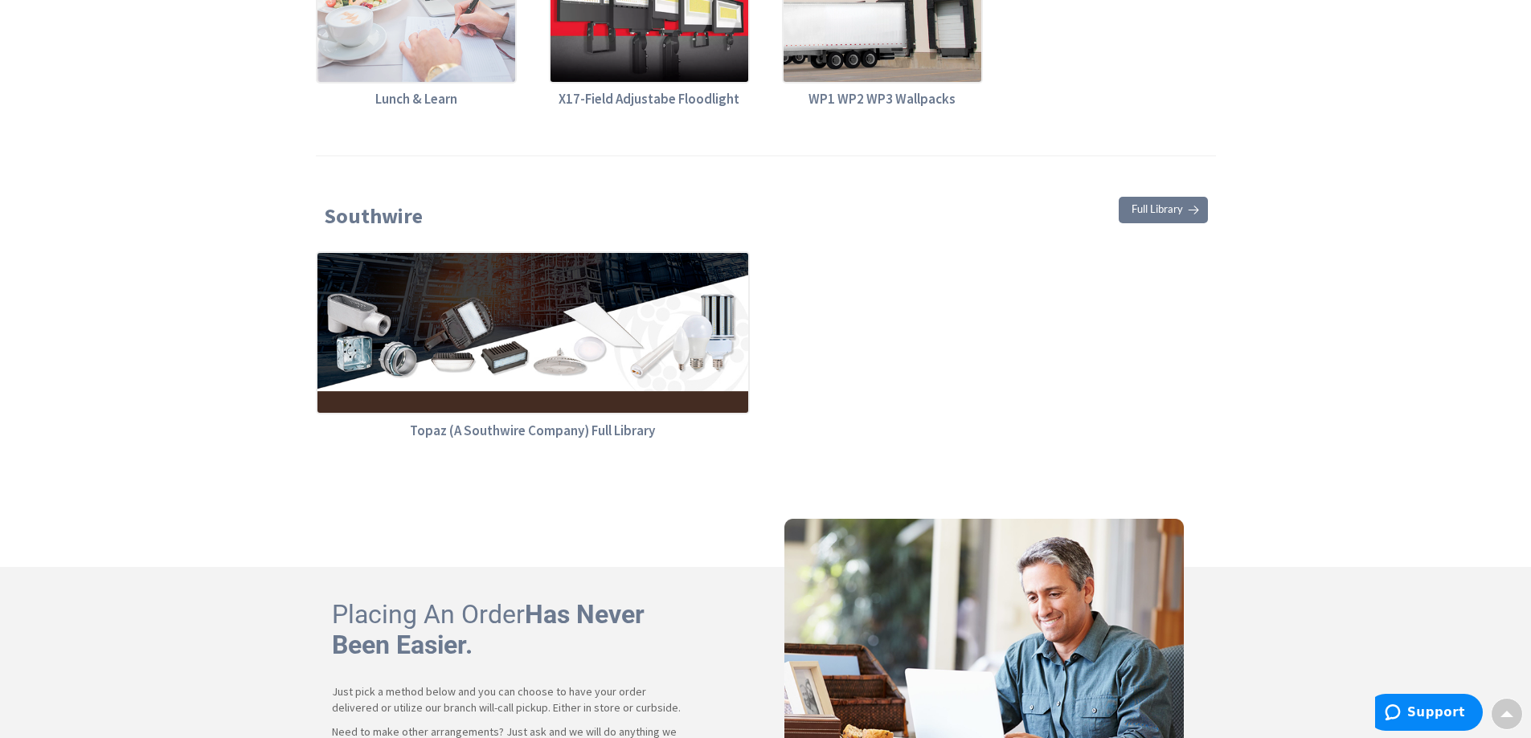
scroll to position [6910, 0]
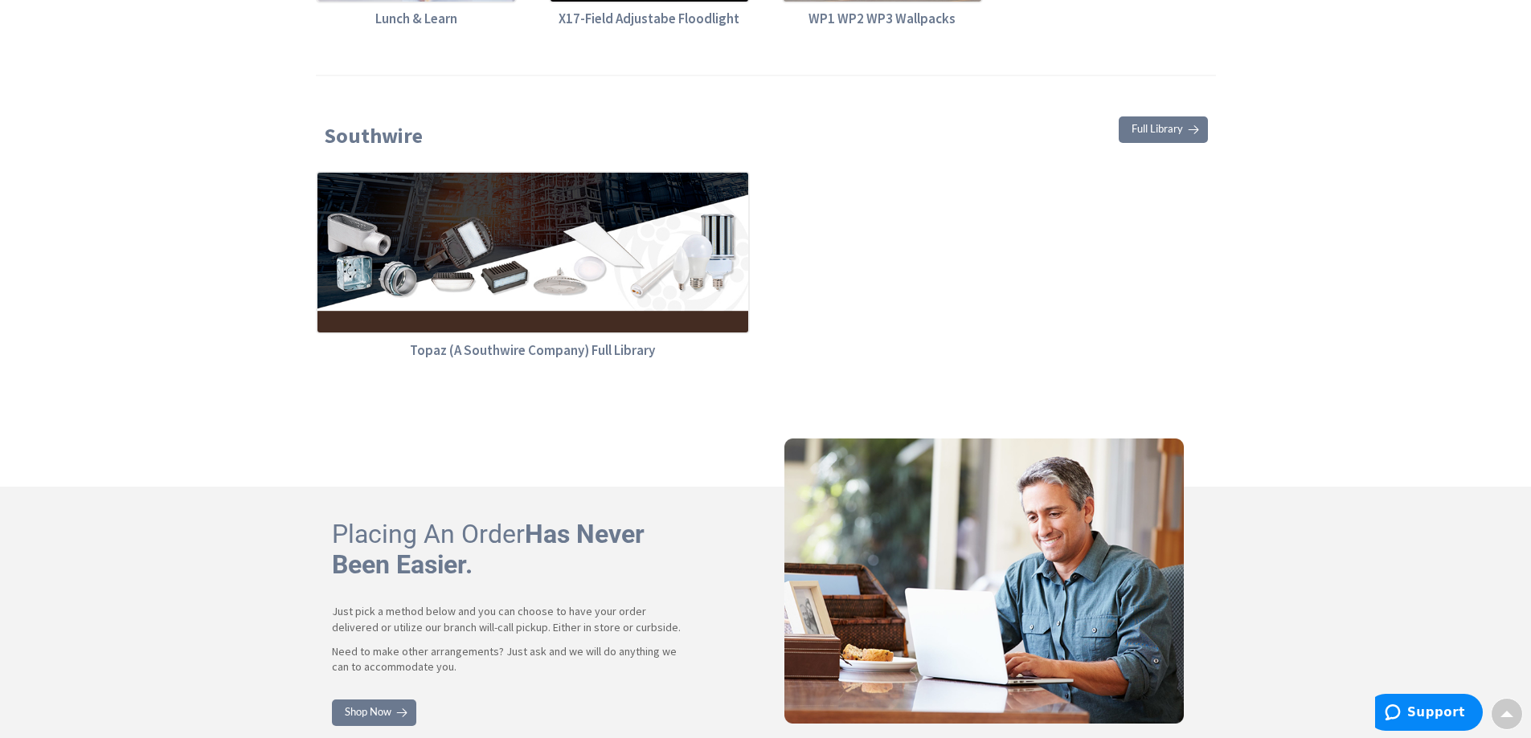
click at [569, 171] on img at bounding box center [533, 252] width 434 height 163
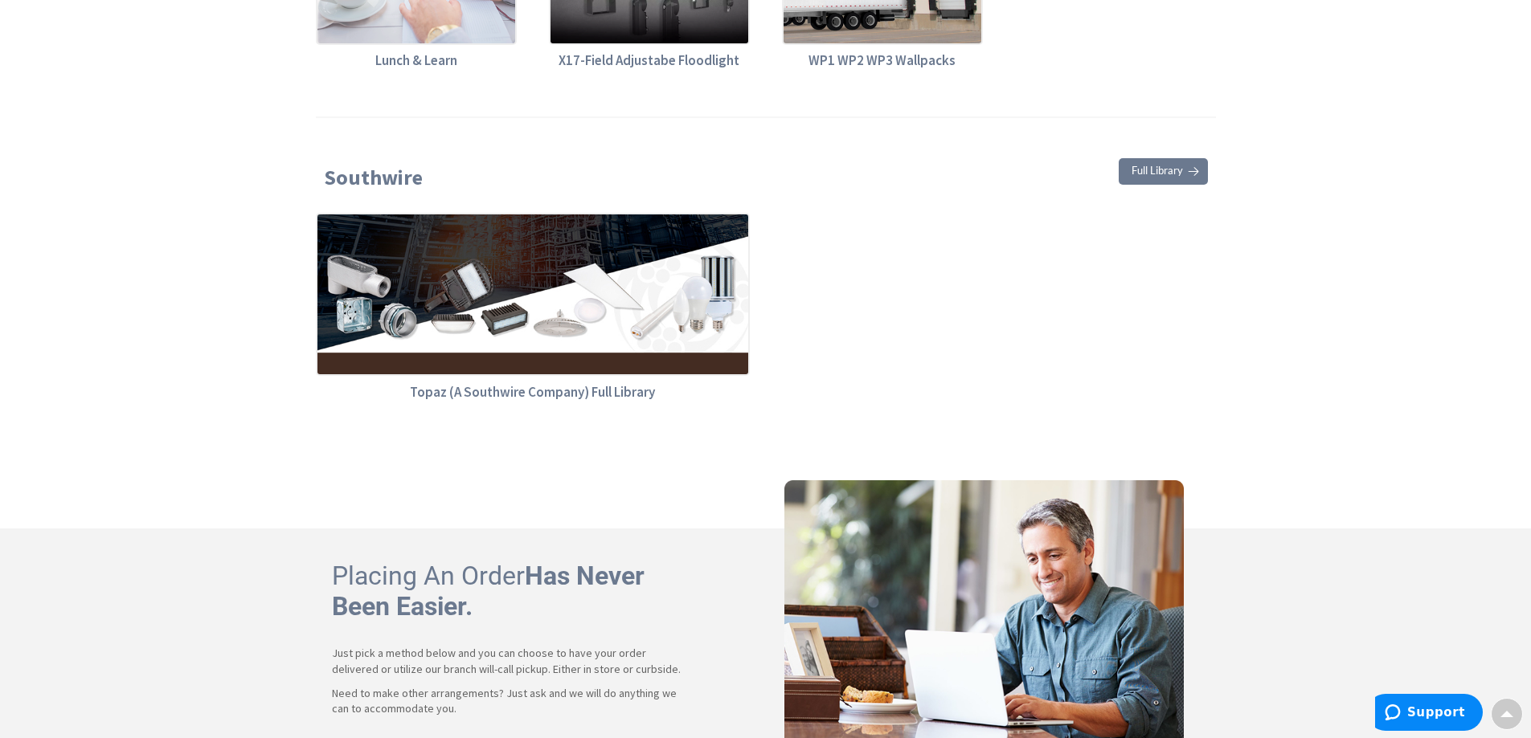
scroll to position [6830, 0]
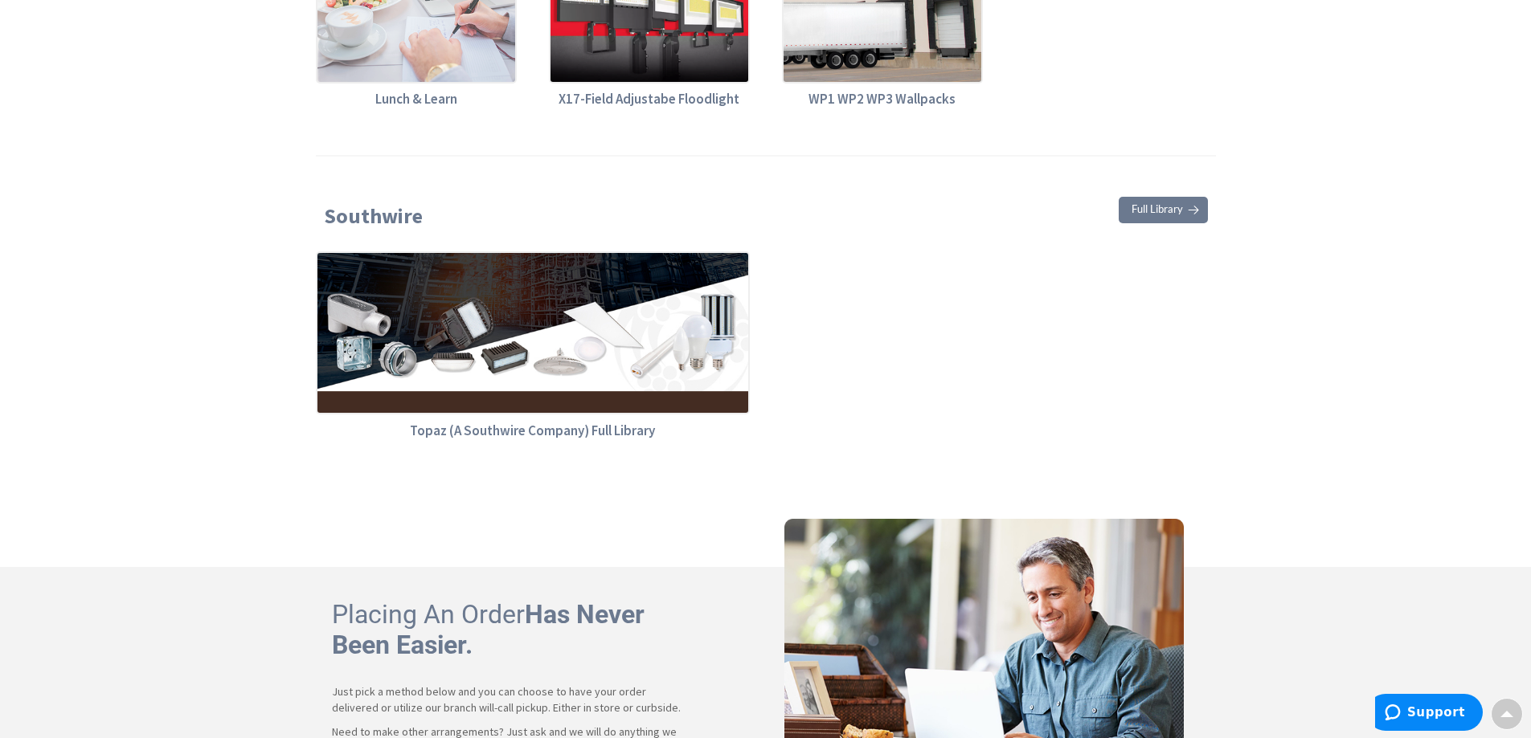
click at [500, 423] on h5 "Topaz (A Southwire Company) Full Library" at bounding box center [533, 430] width 434 height 15
click at [502, 297] on img at bounding box center [533, 333] width 434 height 163
click at [1168, 204] on span "Full Library" at bounding box center [1156, 209] width 51 height 10
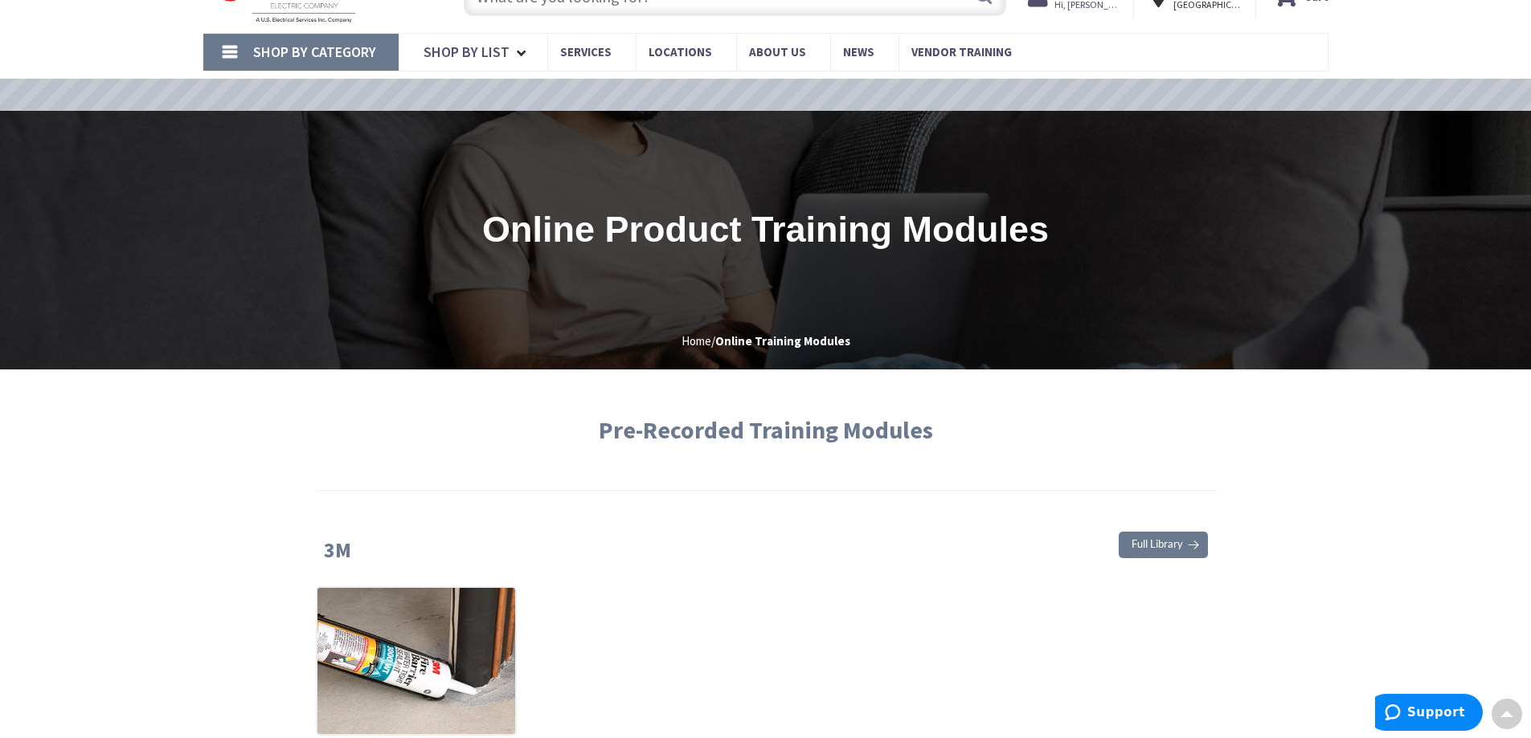
scroll to position [0, 0]
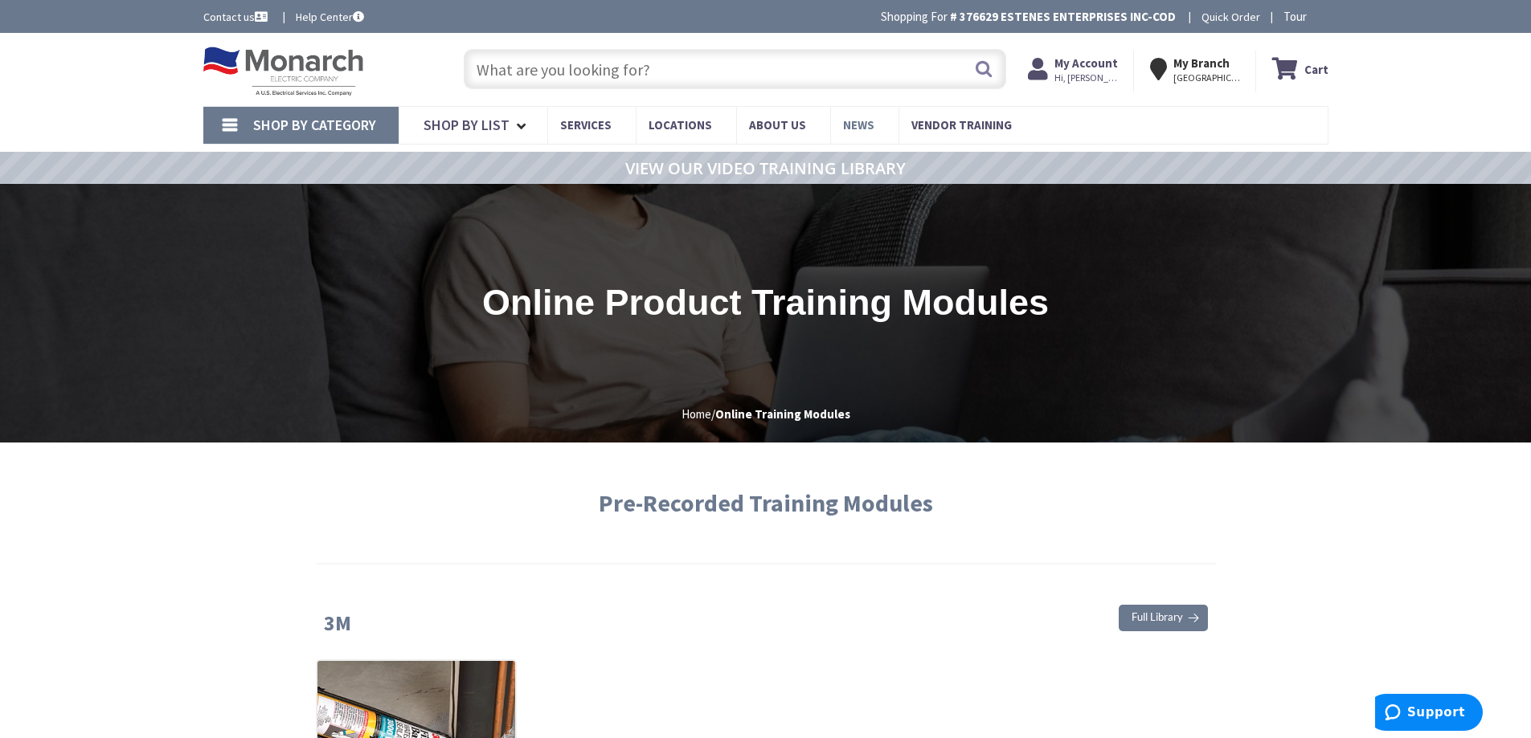
click at [843, 117] on link "News" at bounding box center [864, 125] width 68 height 36
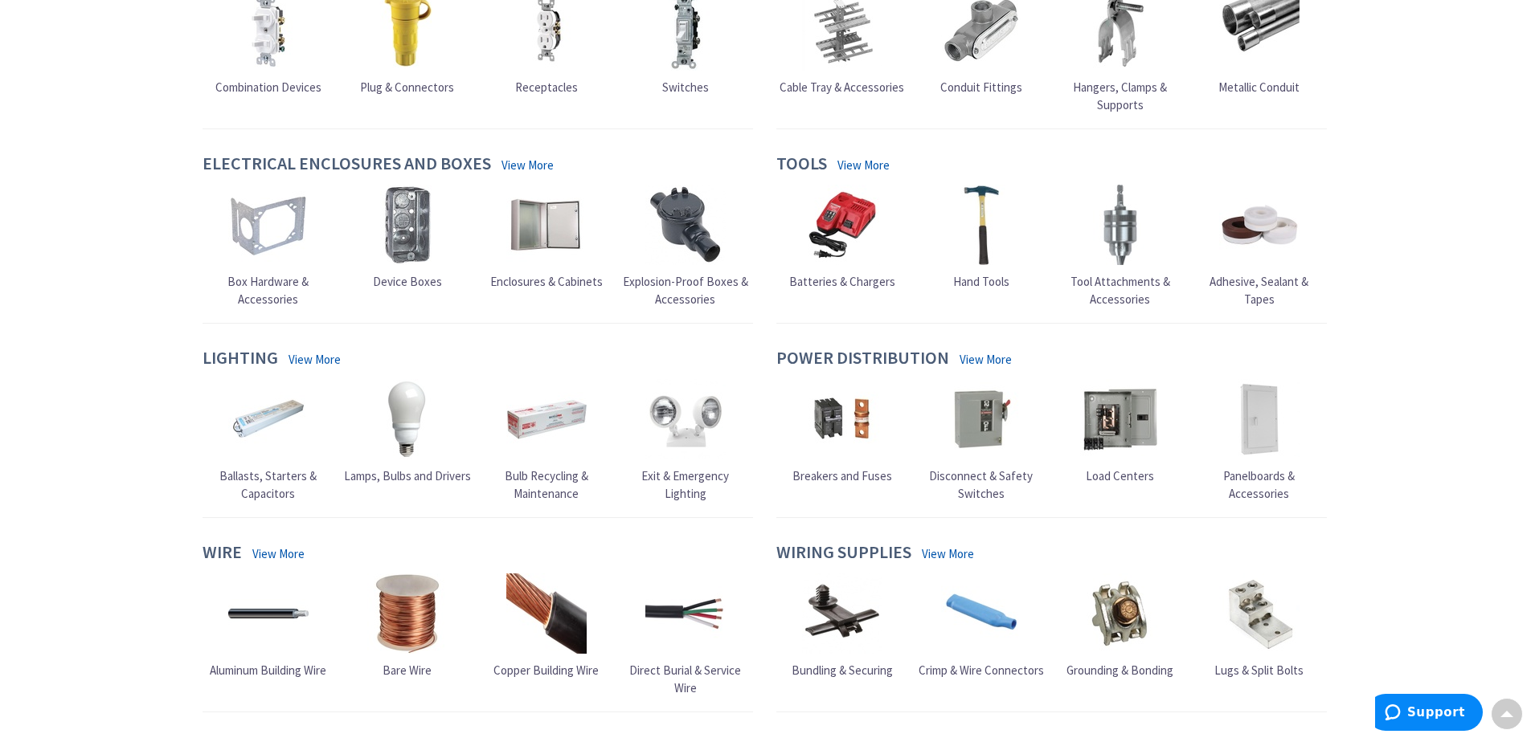
scroll to position [542, 0]
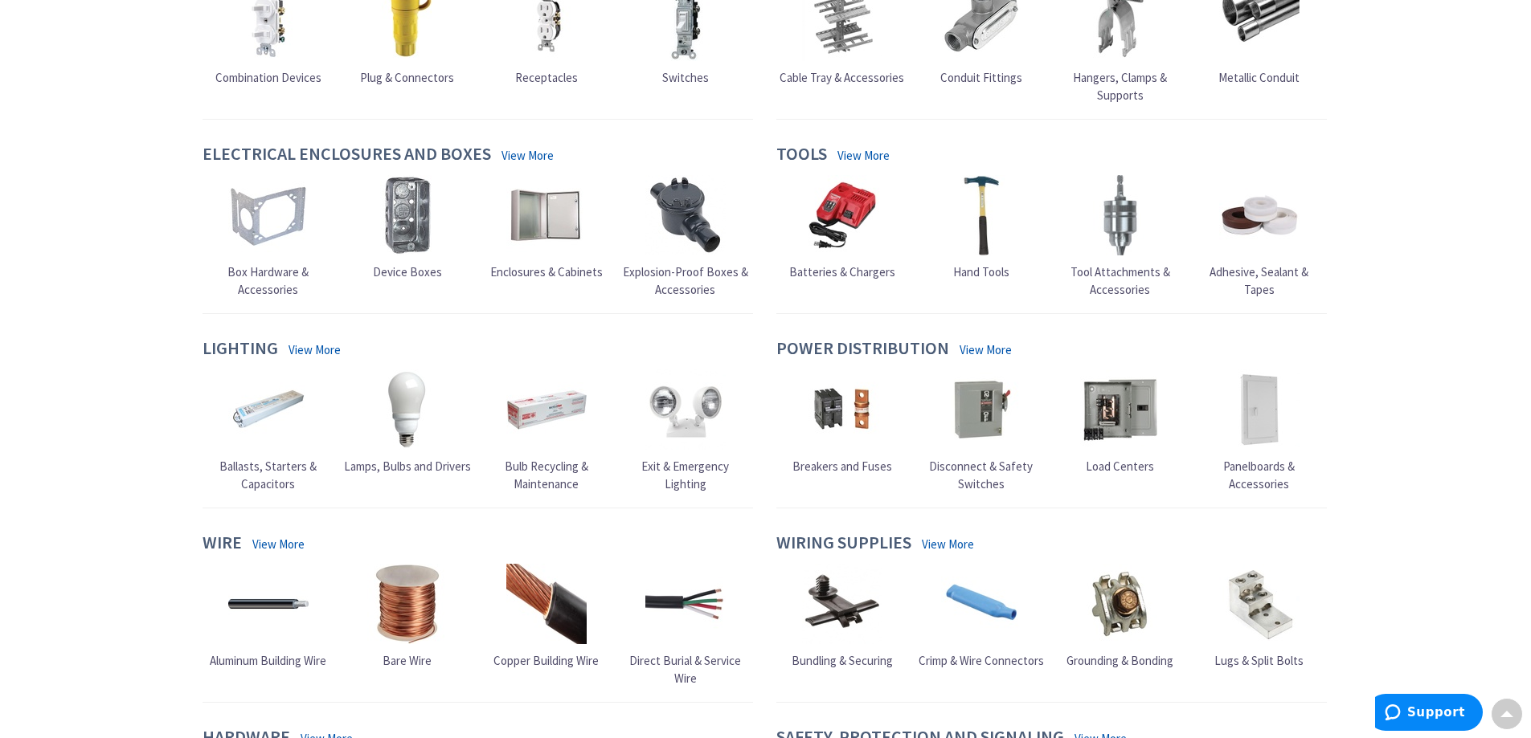
click at [547, 470] on span "Bulb Recycling & Maintenance" at bounding box center [547, 475] width 84 height 32
click at [547, 466] on span "Bulb Recycling & Maintenance" at bounding box center [547, 475] width 84 height 32
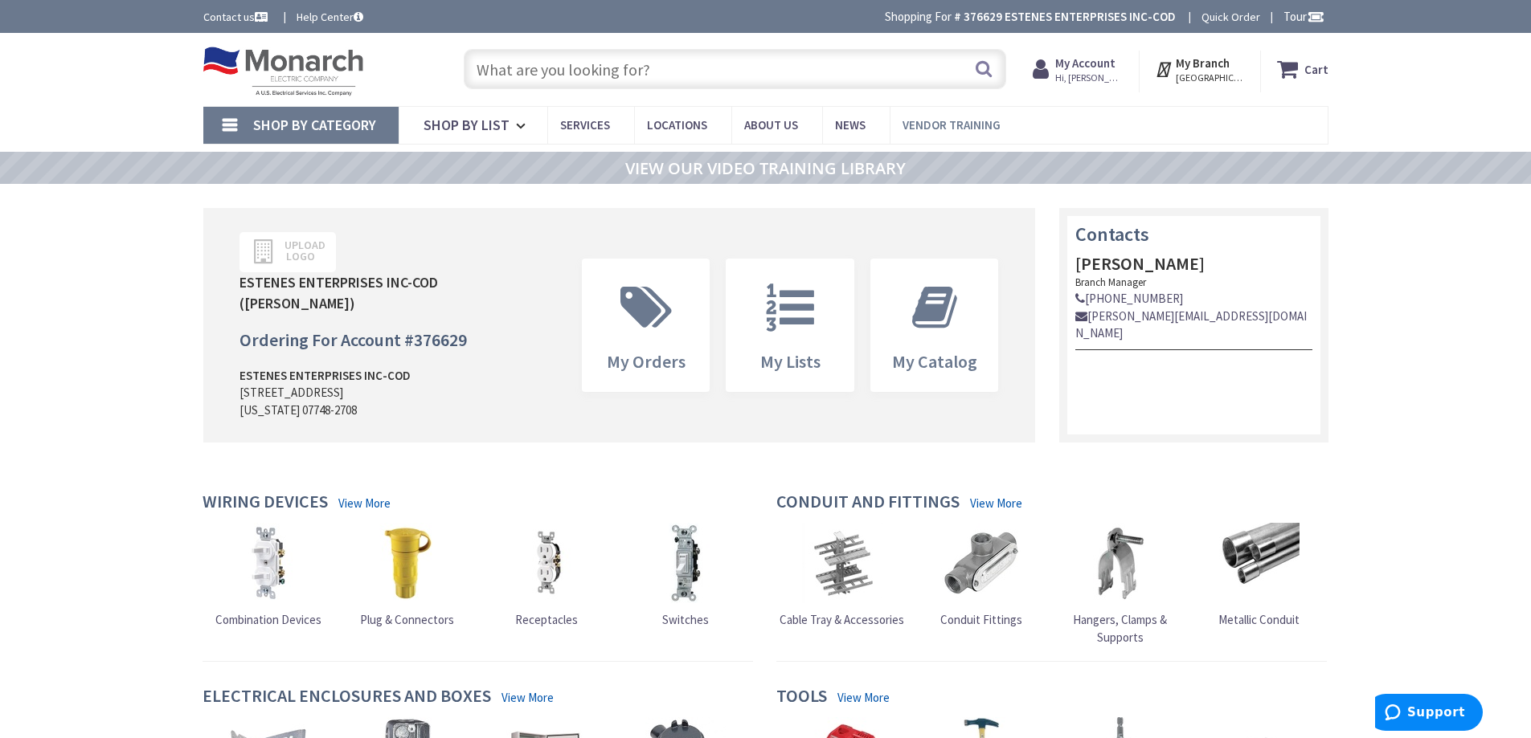
click at [969, 125] on span "Vendor Training" at bounding box center [951, 124] width 98 height 15
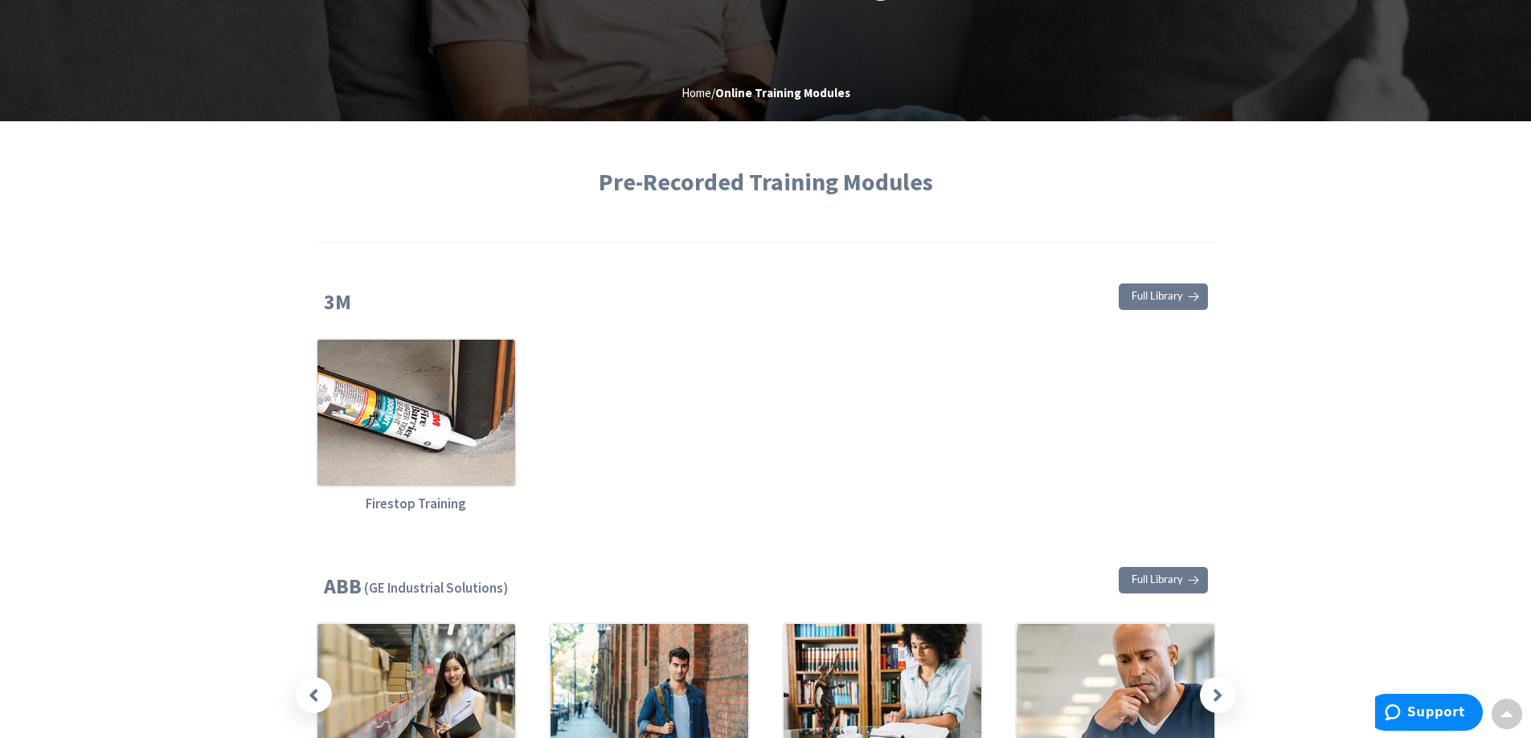
click at [1176, 294] on span "Full Library" at bounding box center [1156, 296] width 51 height 10
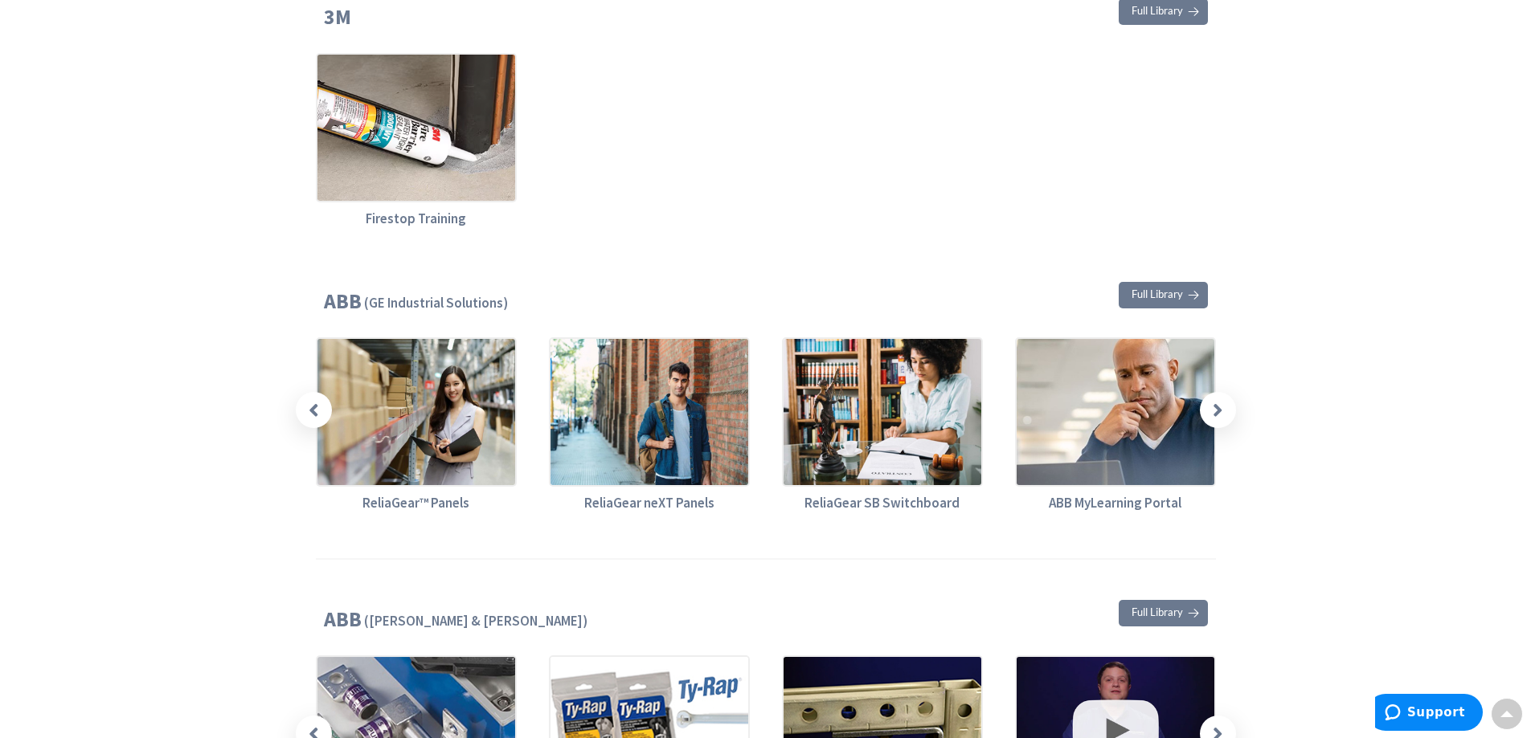
scroll to position [643, 0]
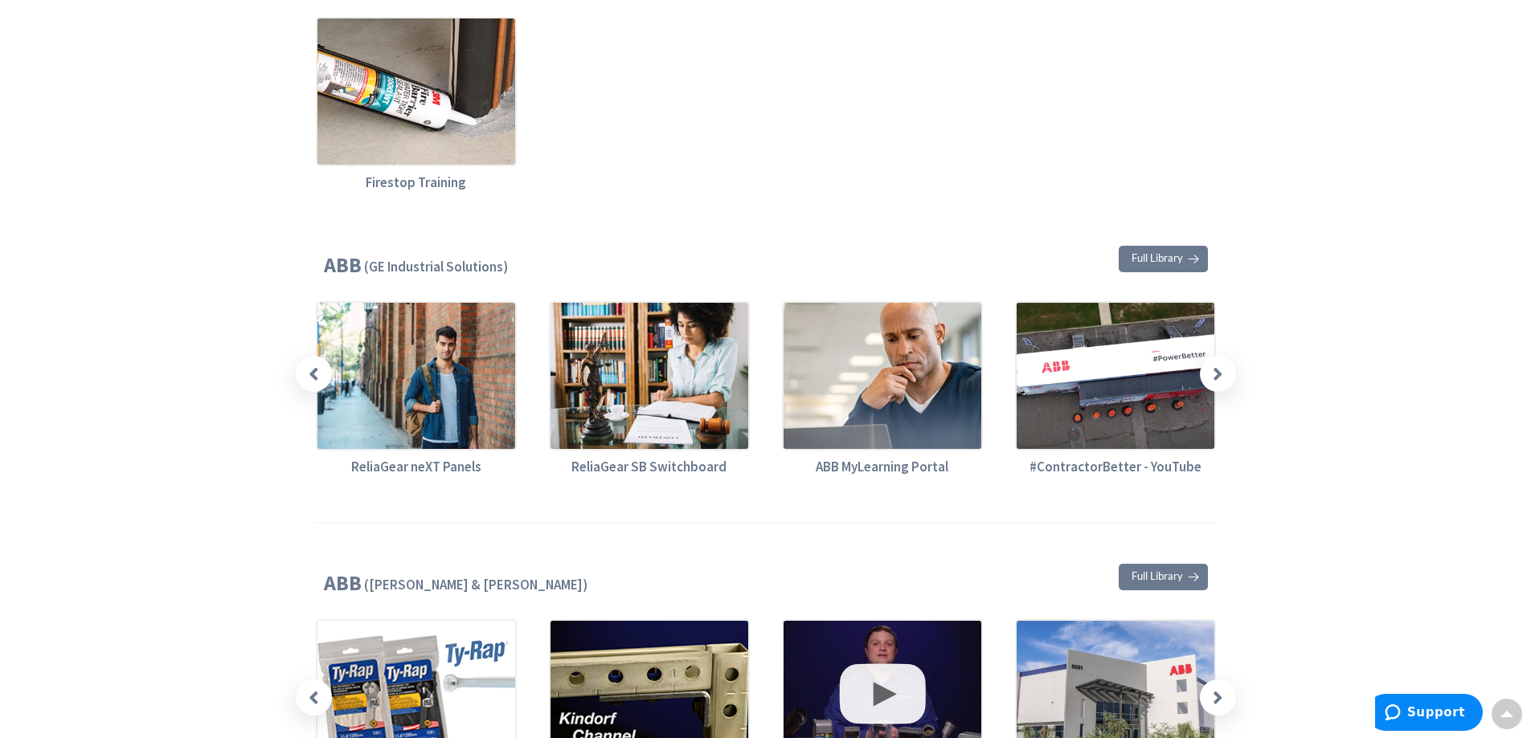
click at [1192, 253] on icon at bounding box center [1193, 259] width 24 height 14
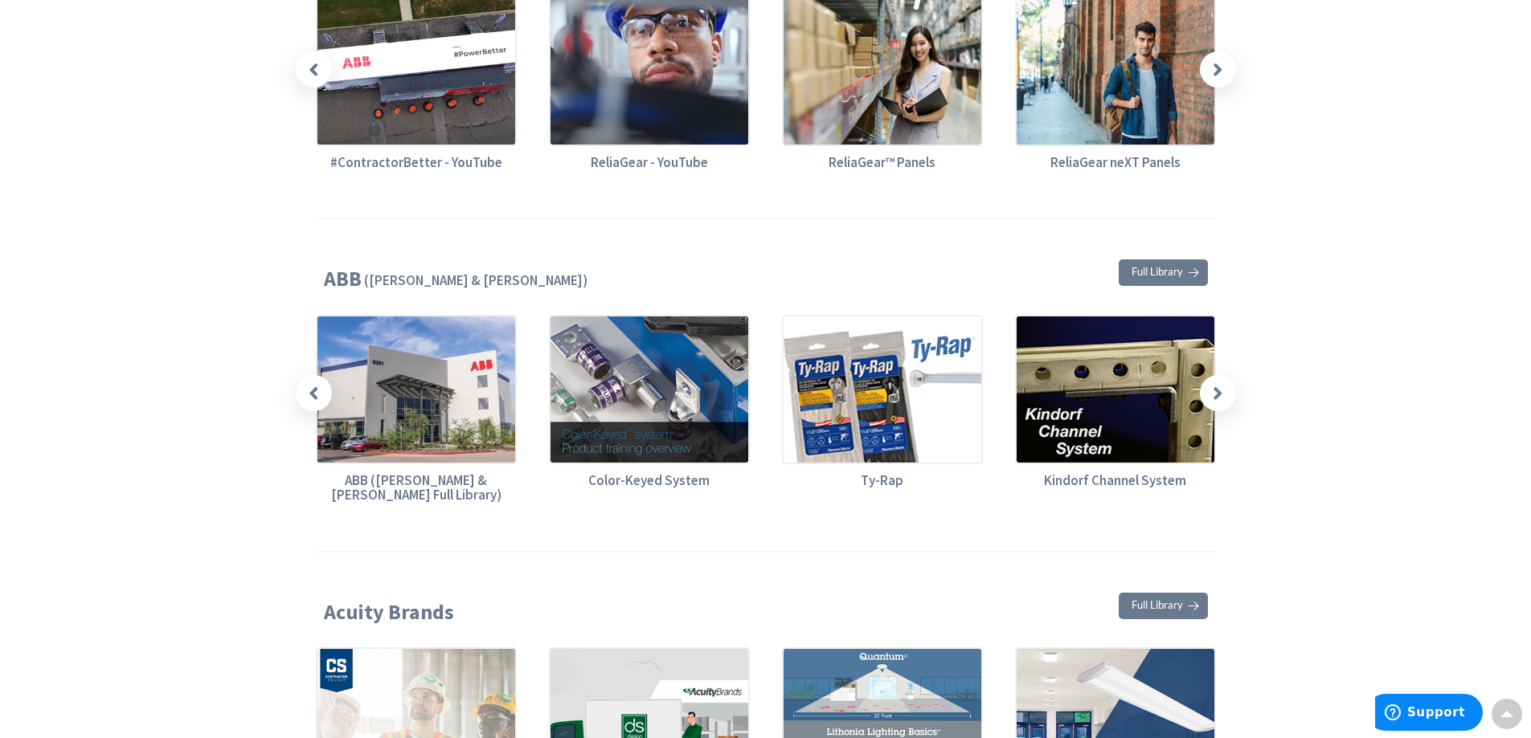
scroll to position [964, 0]
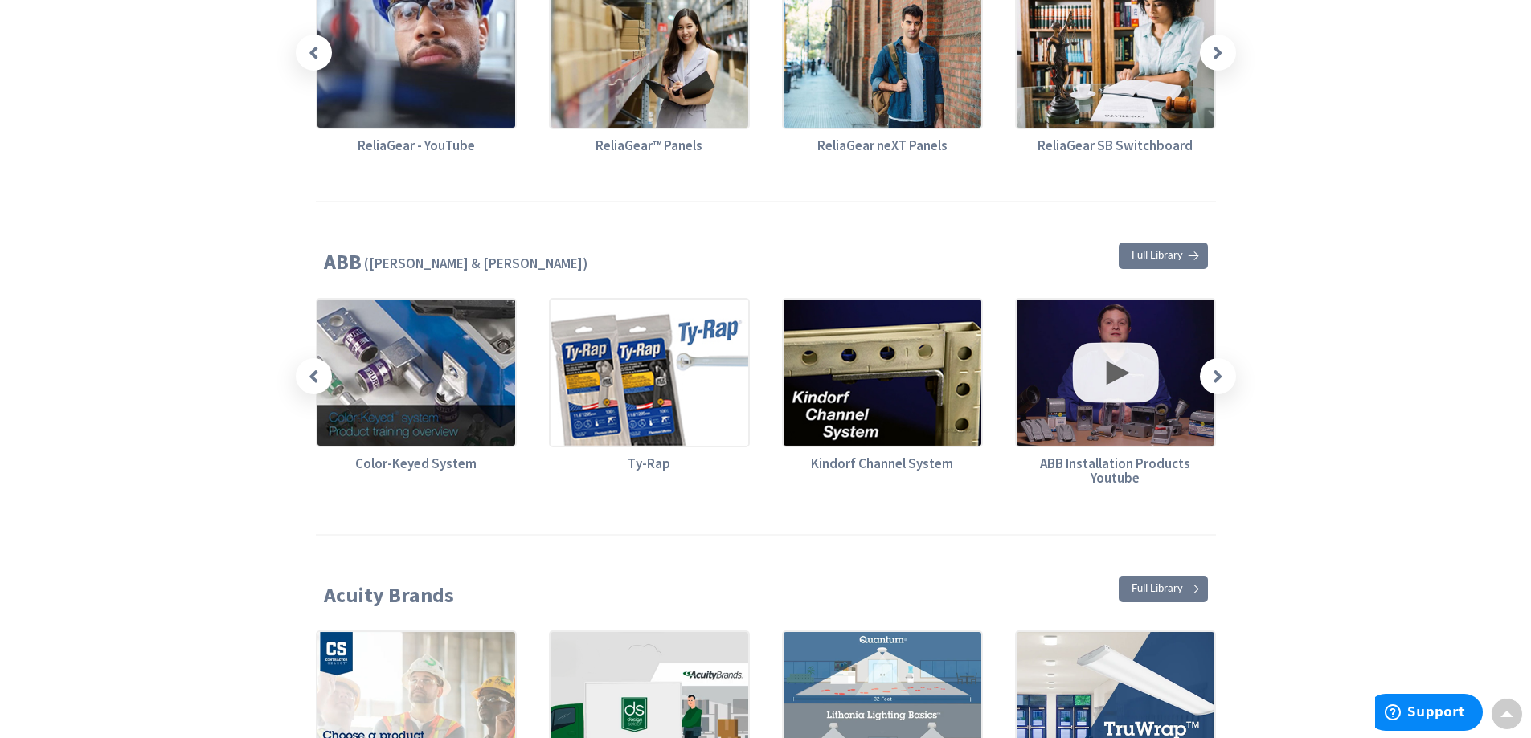
click at [1180, 250] on span "Full Library" at bounding box center [1156, 255] width 51 height 10
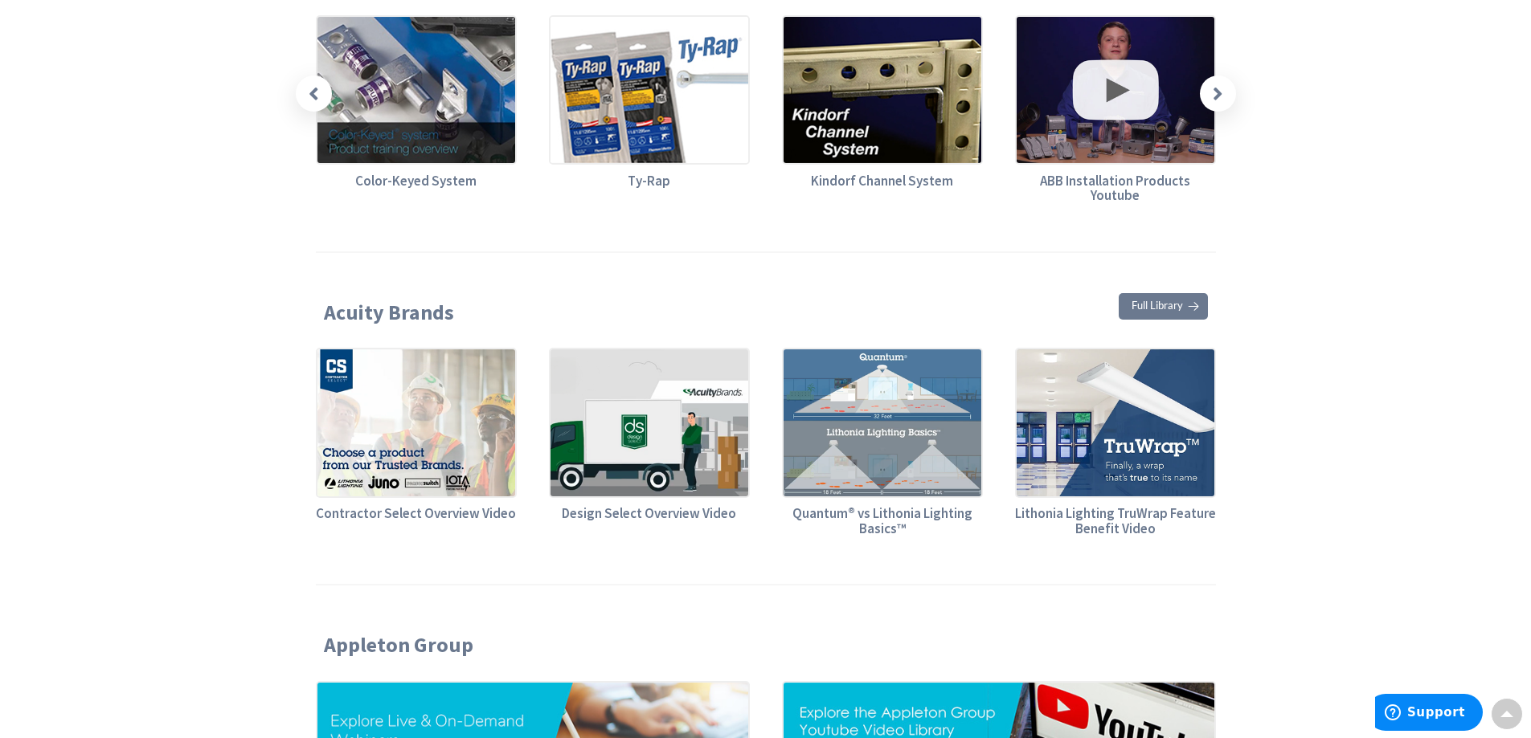
scroll to position [1286, 0]
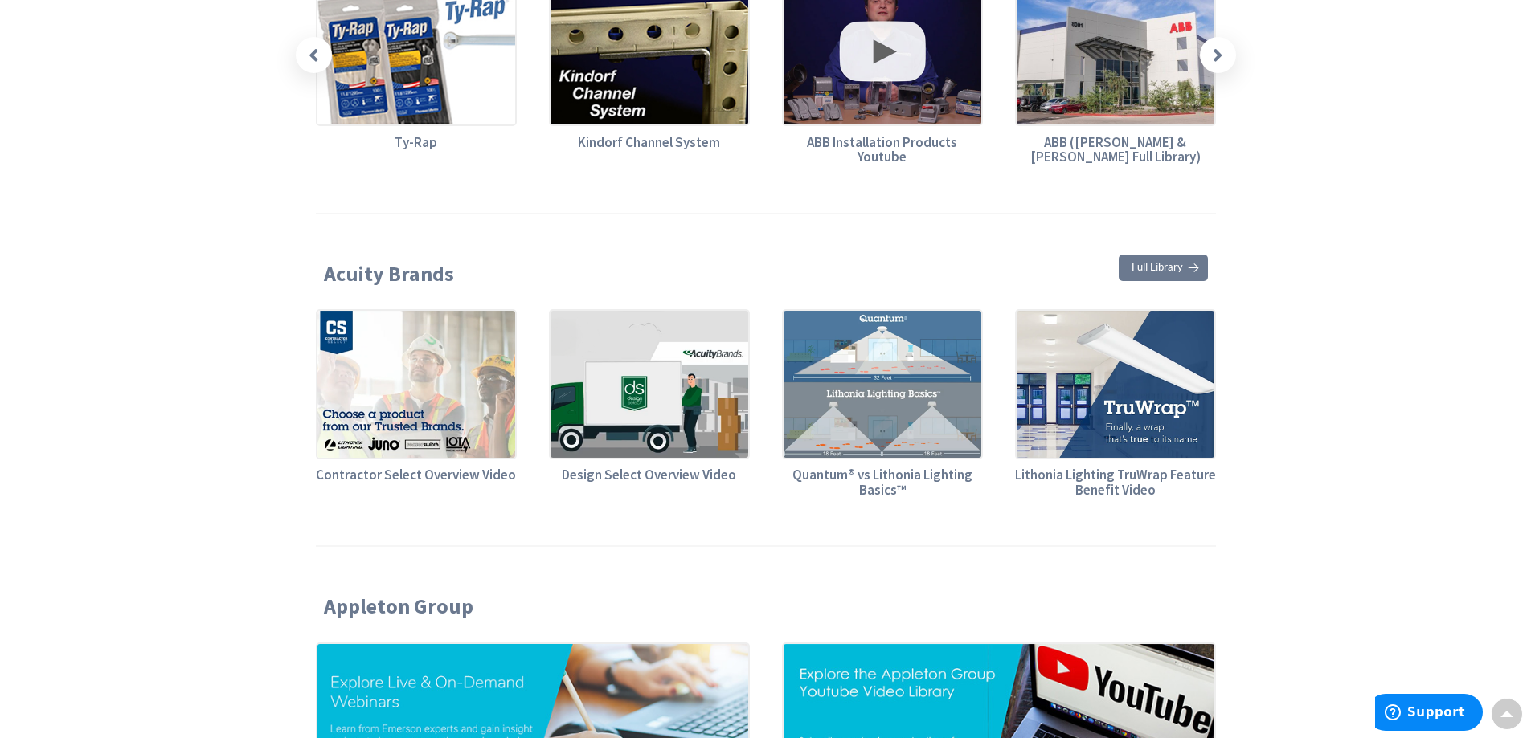
click at [415, 368] on img at bounding box center [416, 383] width 201 height 149
click at [1137, 380] on img at bounding box center [1115, 383] width 201 height 149
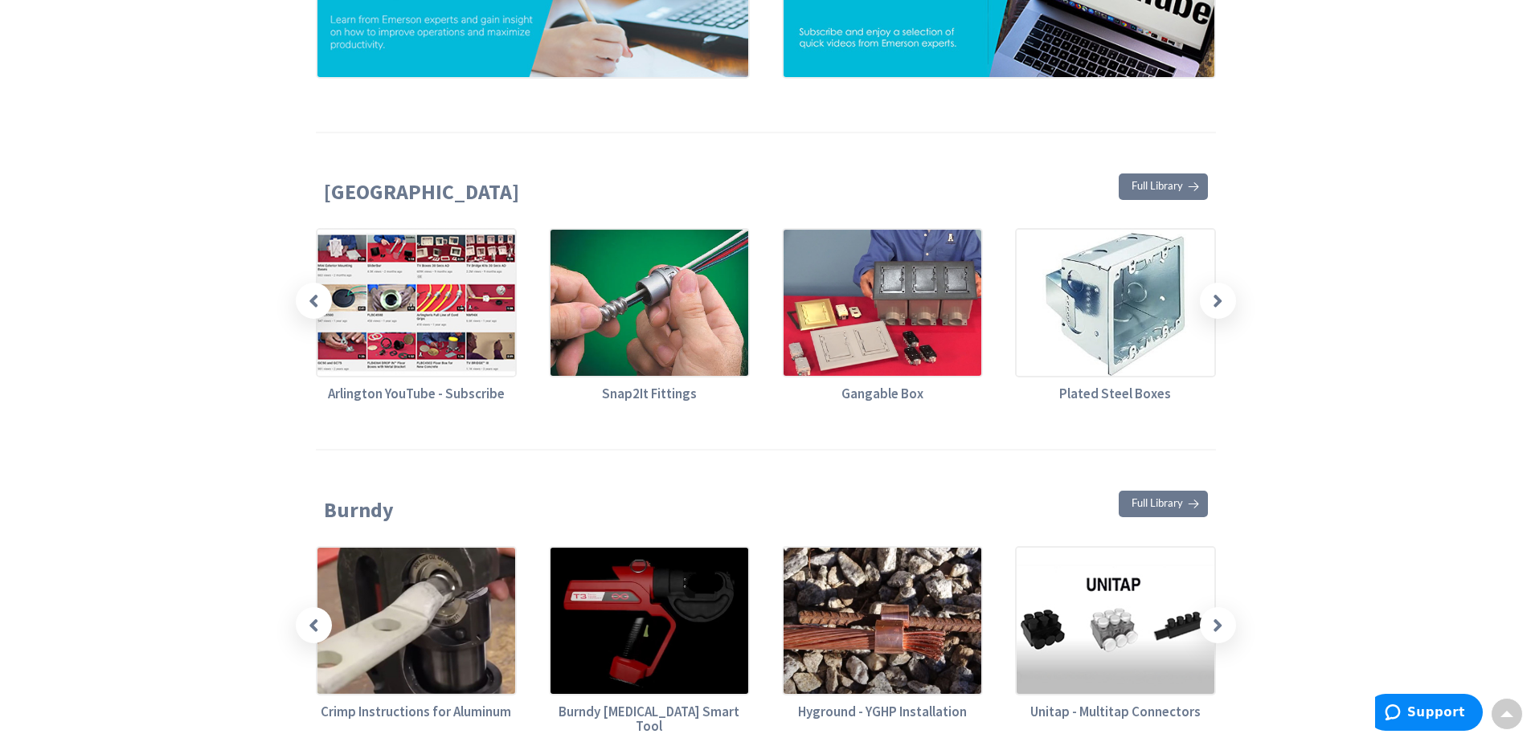
scroll to position [2009, 0]
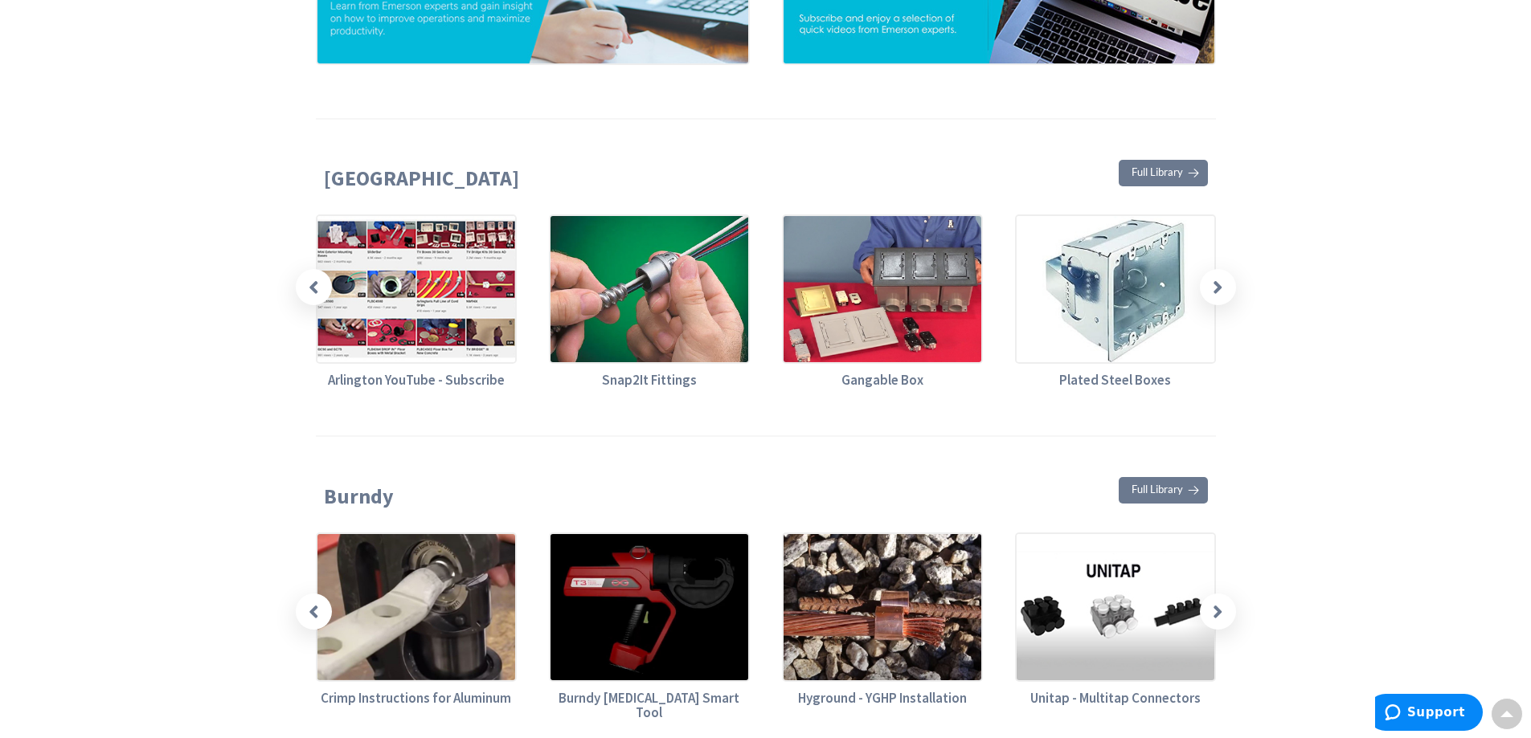
click at [407, 276] on img at bounding box center [416, 289] width 201 height 149
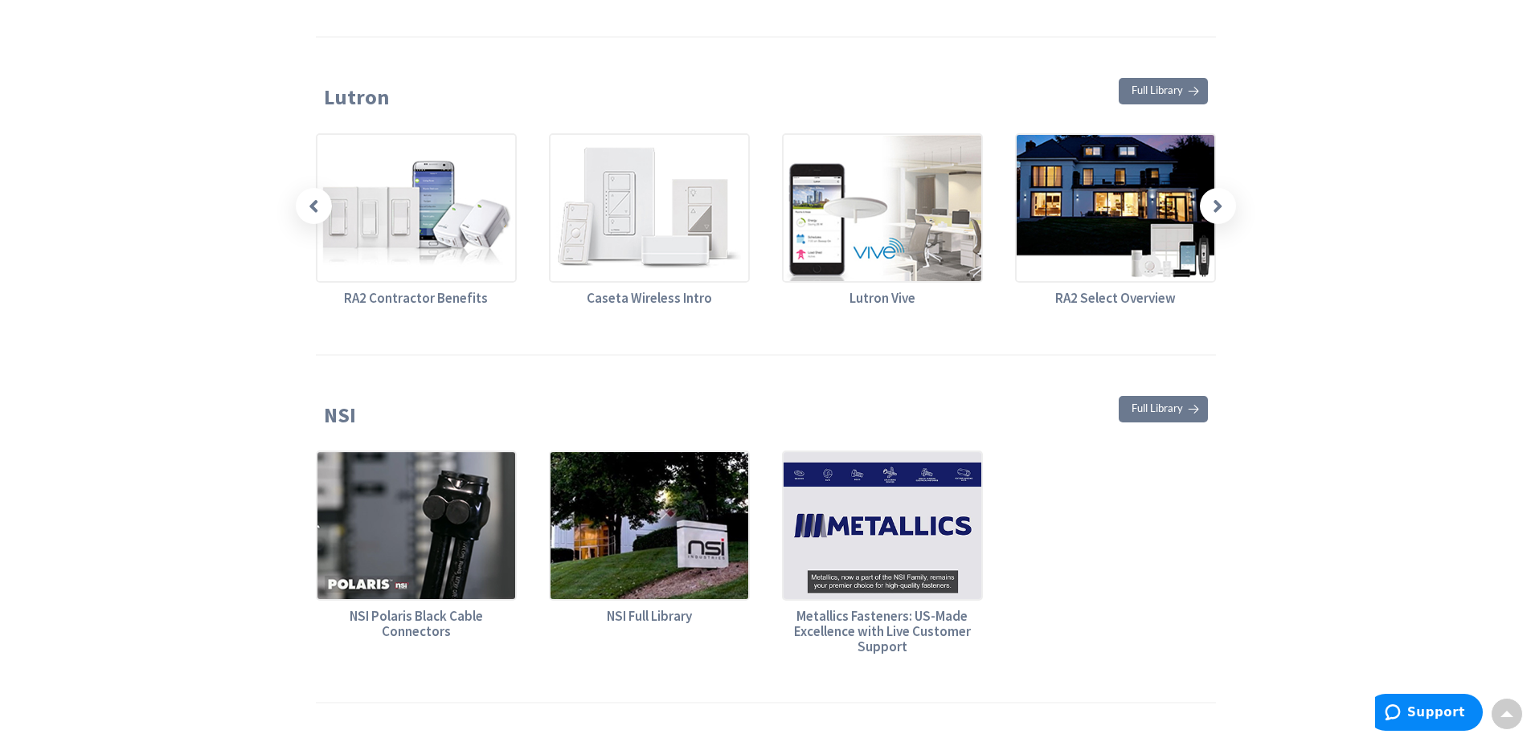
scroll to position [4821, 0]
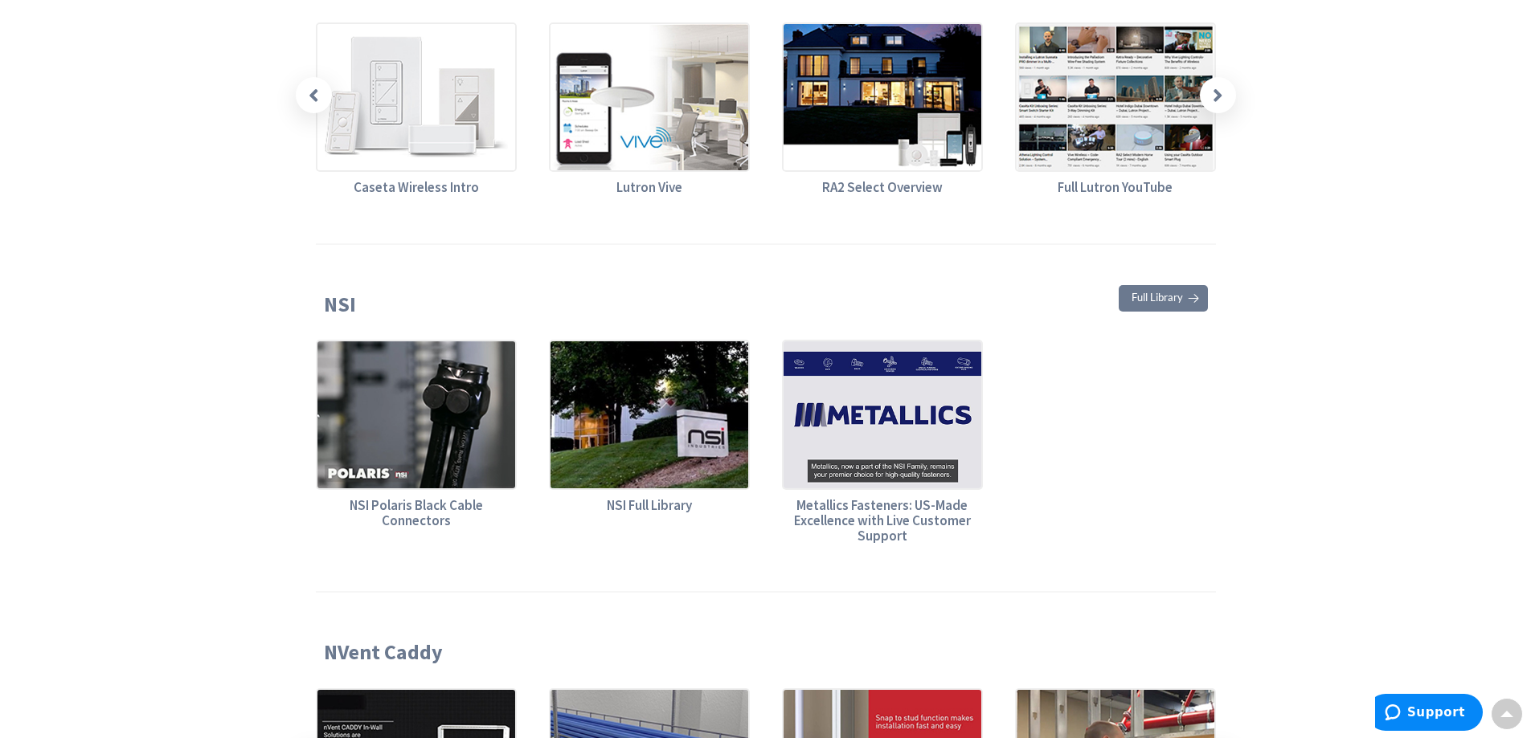
click at [1172, 285] on link "Full Library" at bounding box center [1163, 298] width 89 height 27
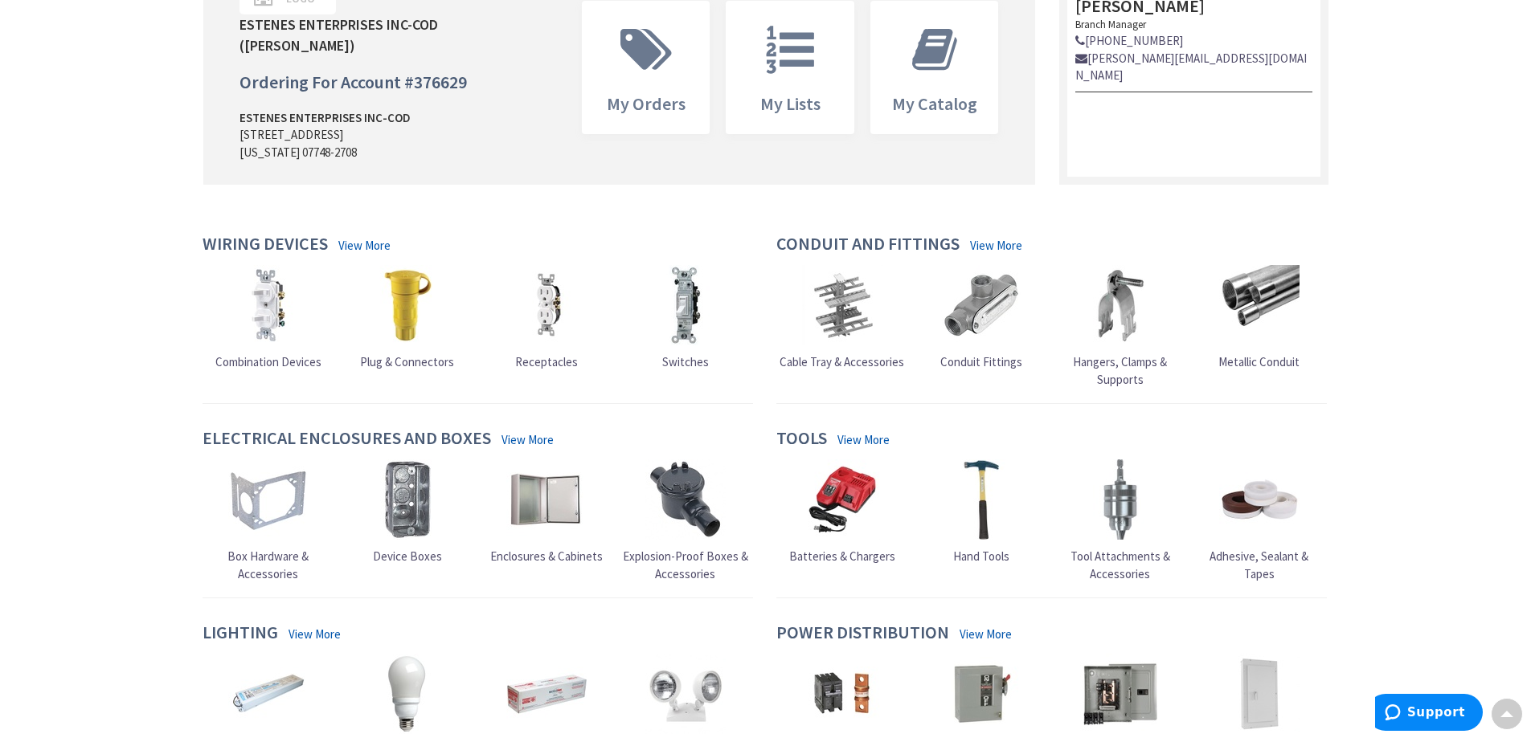
click at [980, 309] on img at bounding box center [981, 305] width 80 height 80
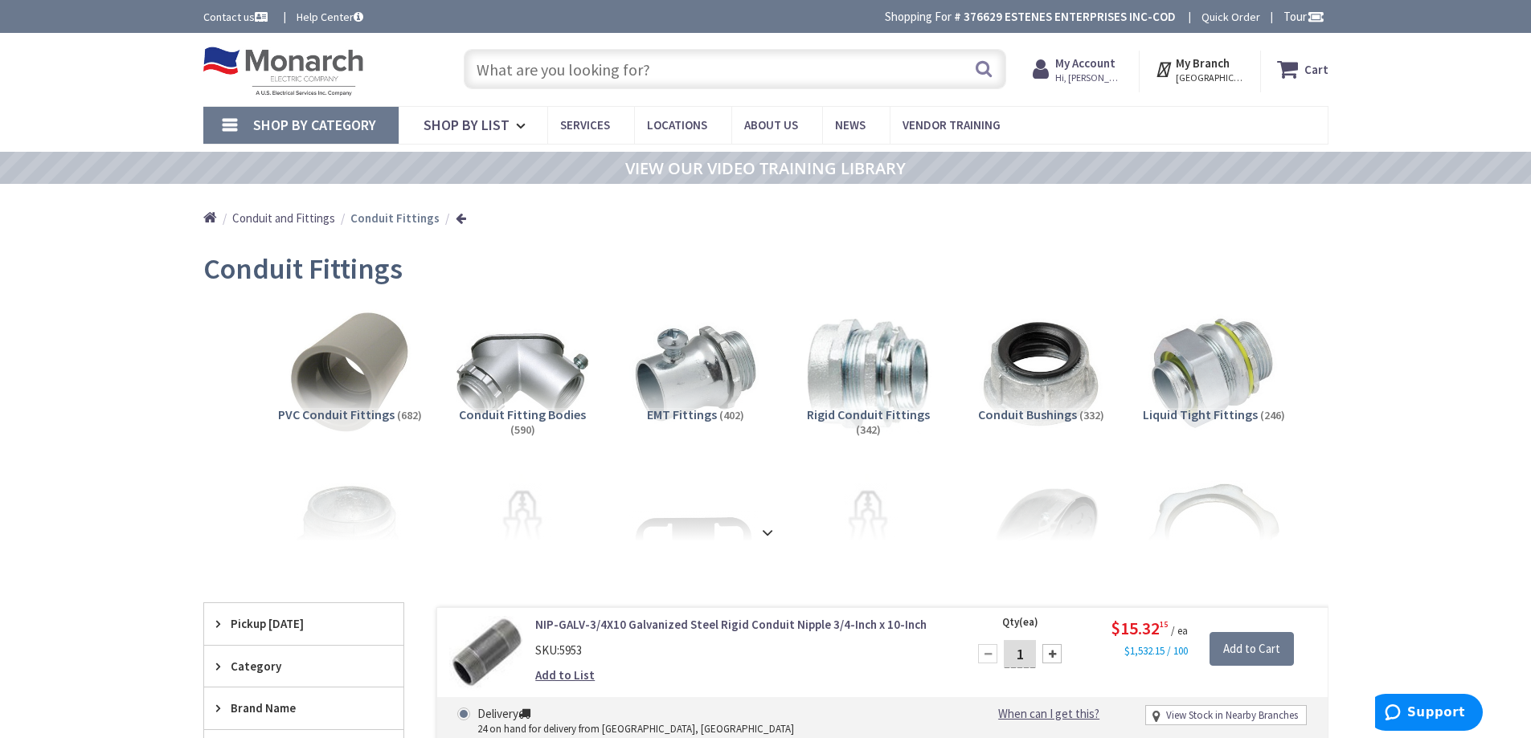
click at [520, 68] on input "text" at bounding box center [735, 69] width 542 height 40
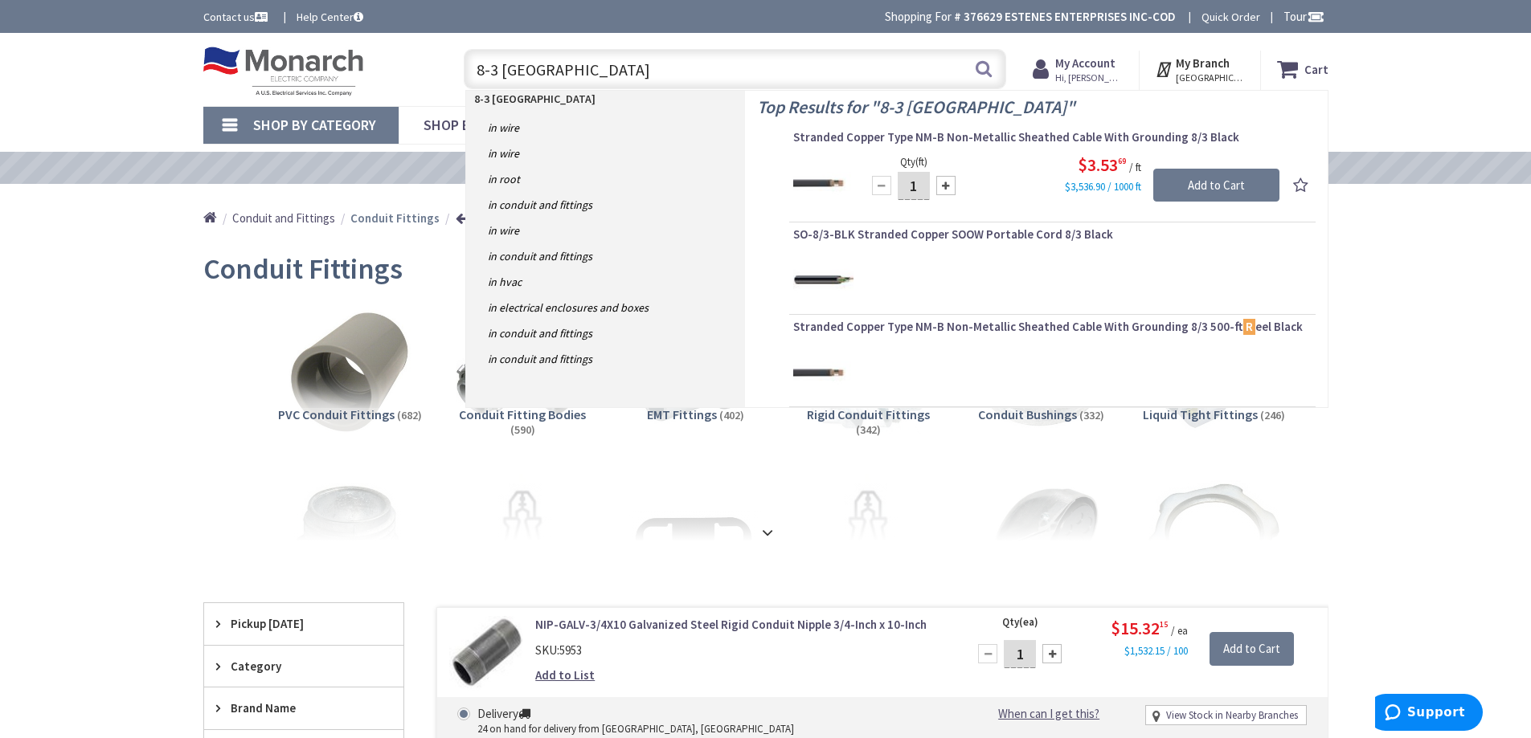
type input "8-3 Romex"
